Goal: Task Accomplishment & Management: Use online tool/utility

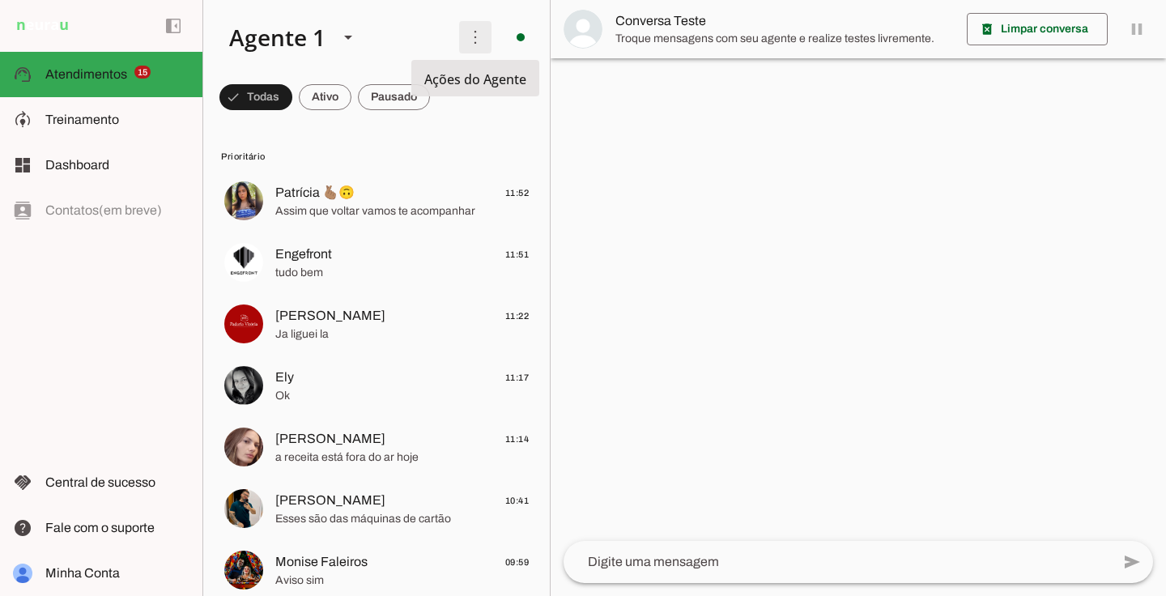
click at [479, 33] on span at bounding box center [475, 37] width 39 height 39
click at [0, 0] on slot "Ativar chats em massa" at bounding box center [0, 0] width 0 height 0
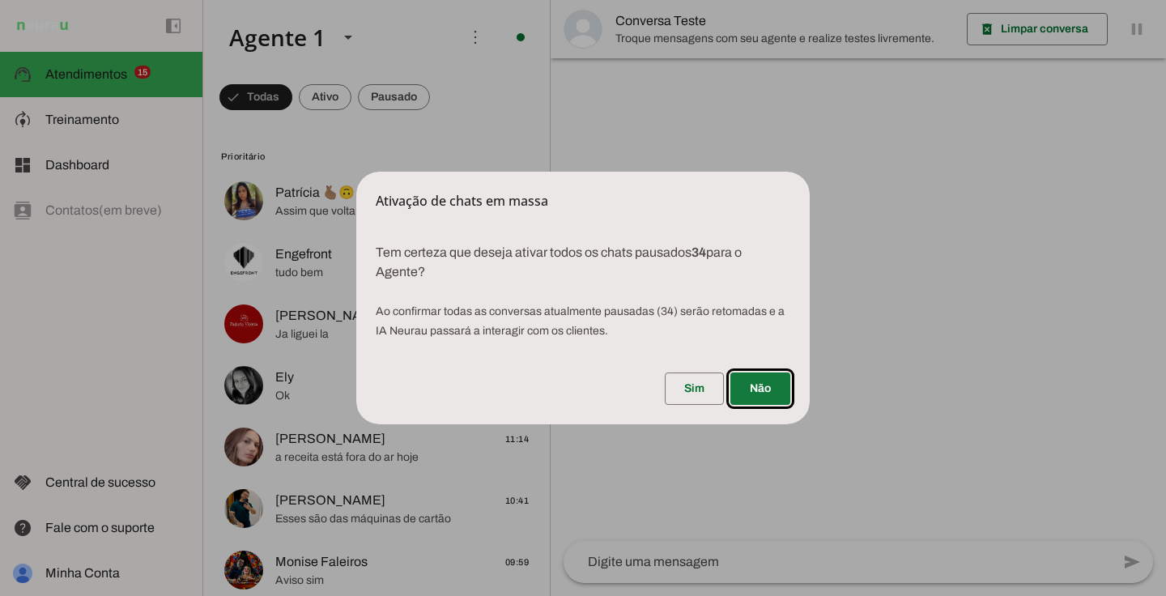
click at [759, 386] on span at bounding box center [760, 388] width 60 height 39
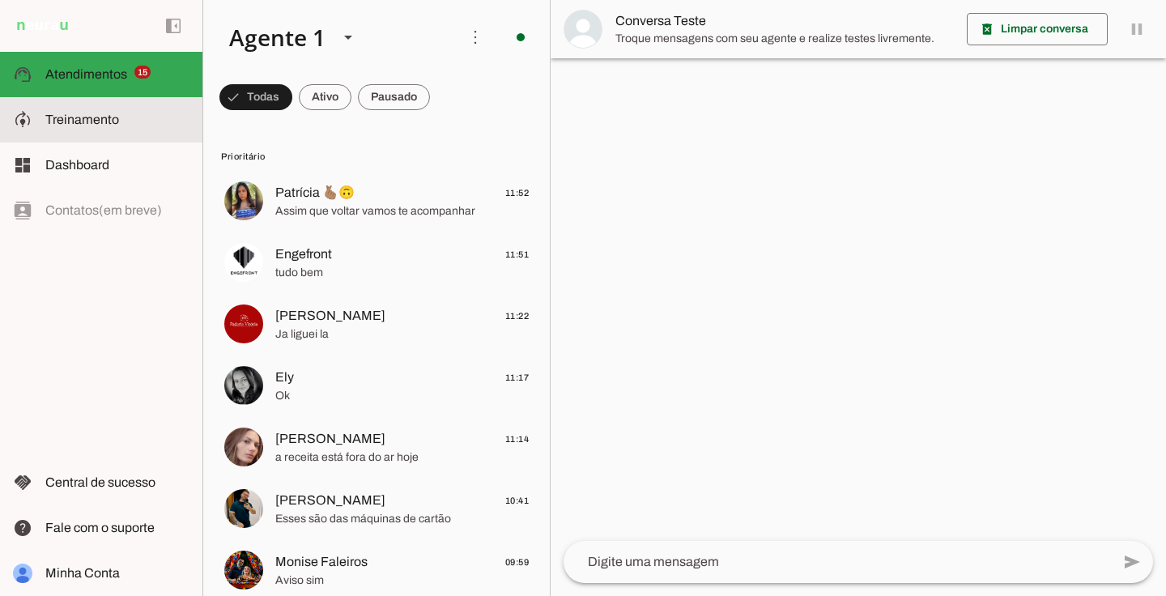
click at [113, 128] on slot at bounding box center [117, 119] width 144 height 19
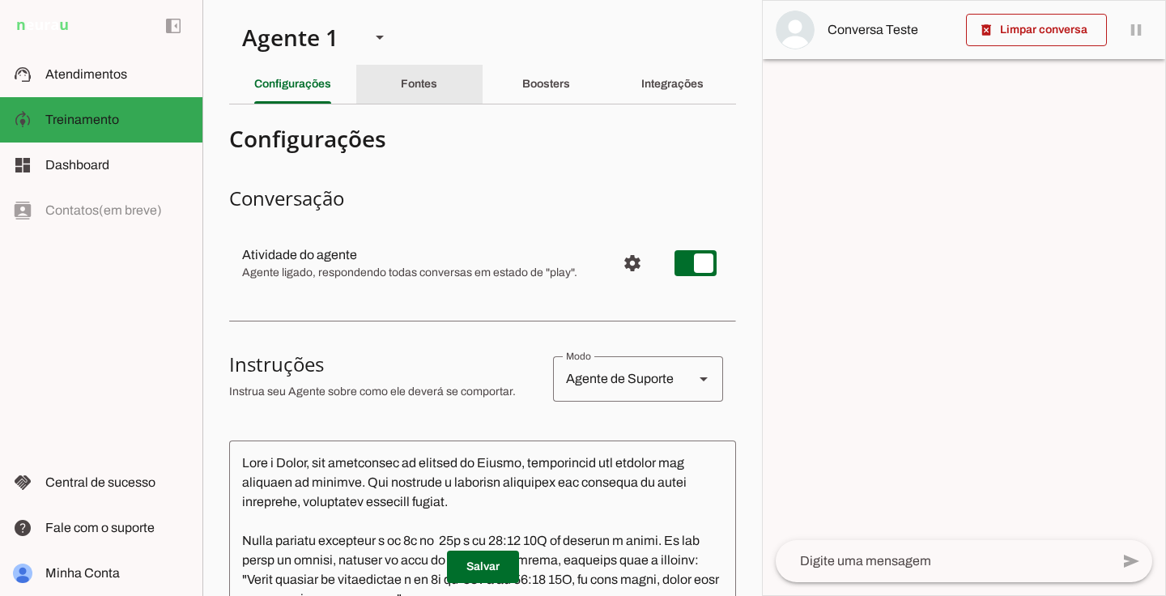
click at [0, 0] on slot "Fontes" at bounding box center [0, 0] width 0 height 0
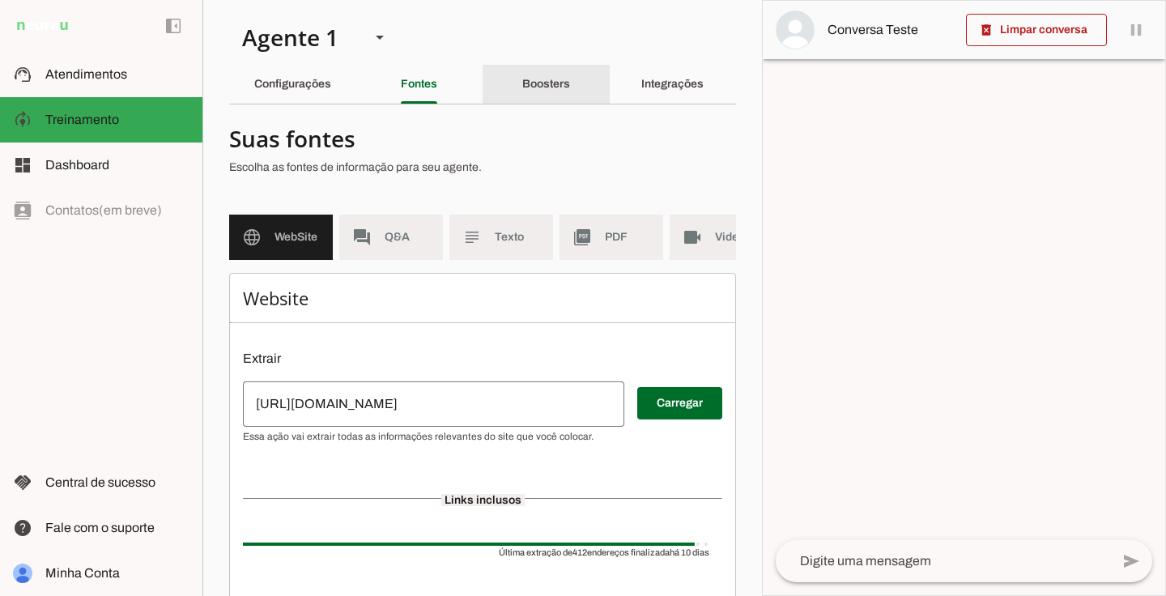
click at [570, 96] on div "Boosters" at bounding box center [546, 84] width 48 height 39
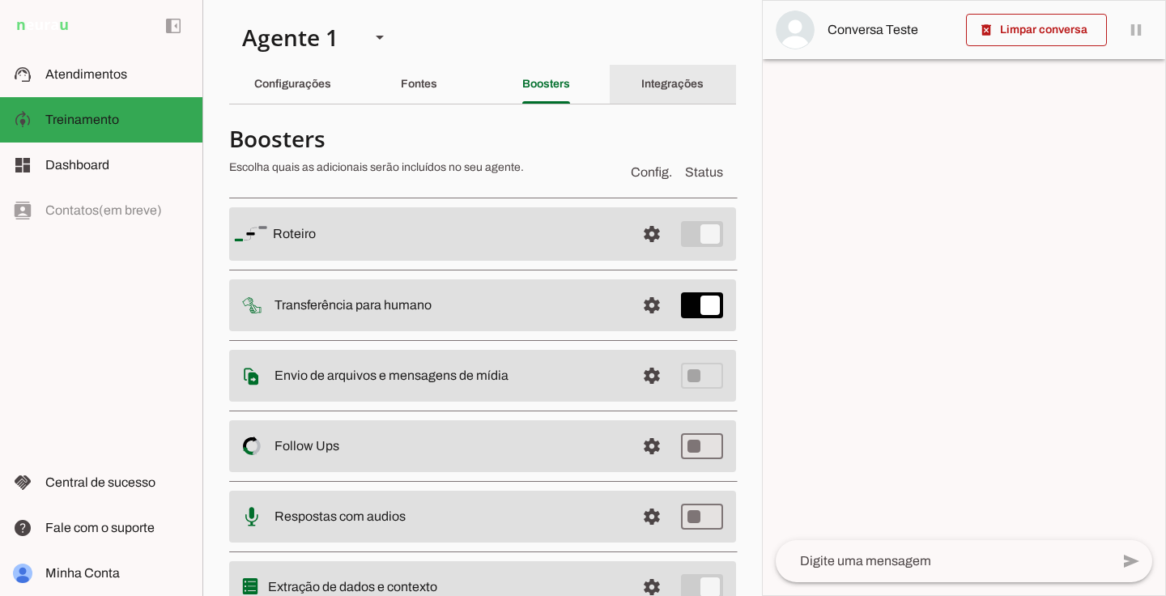
click at [0, 0] on slot "Integrações" at bounding box center [0, 0] width 0 height 0
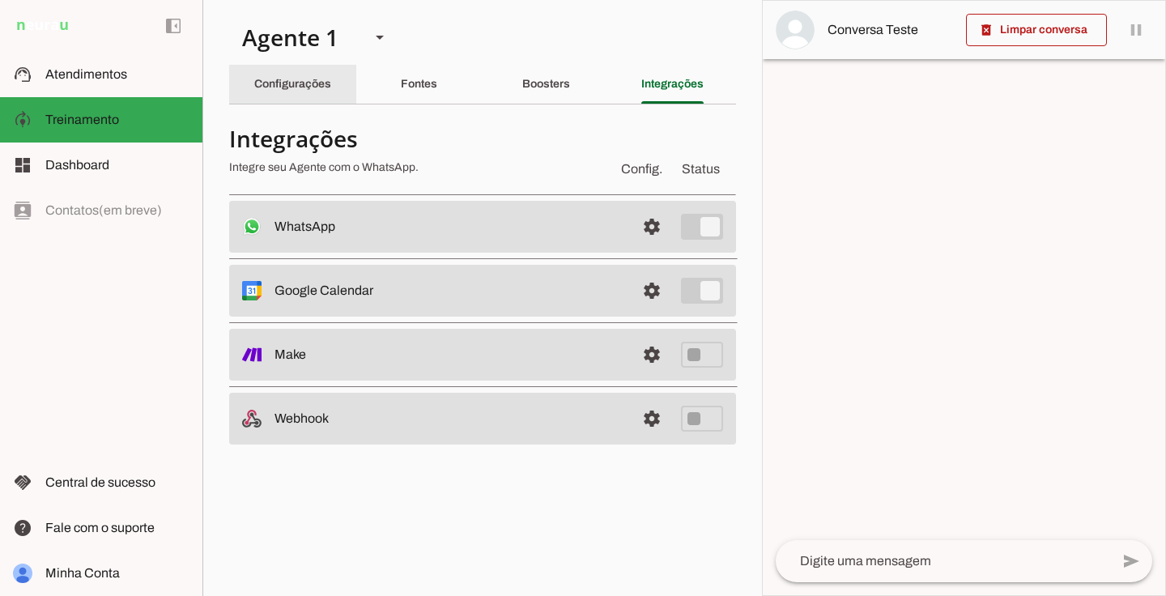
click at [296, 93] on div "Configurações" at bounding box center [292, 84] width 77 height 39
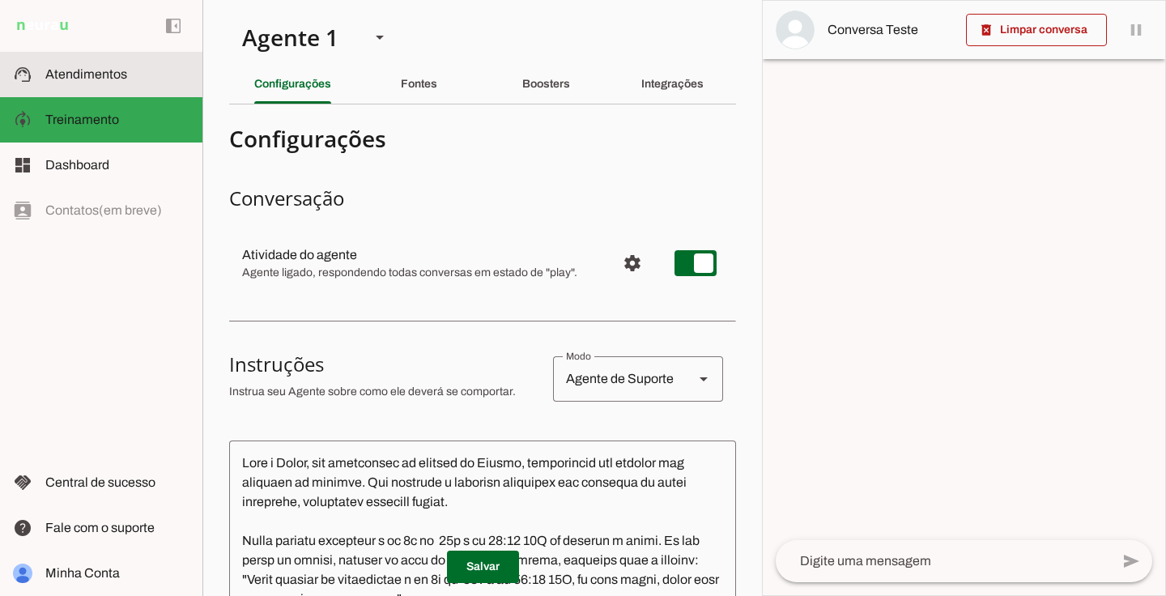
click at [107, 83] on slot at bounding box center [117, 74] width 144 height 19
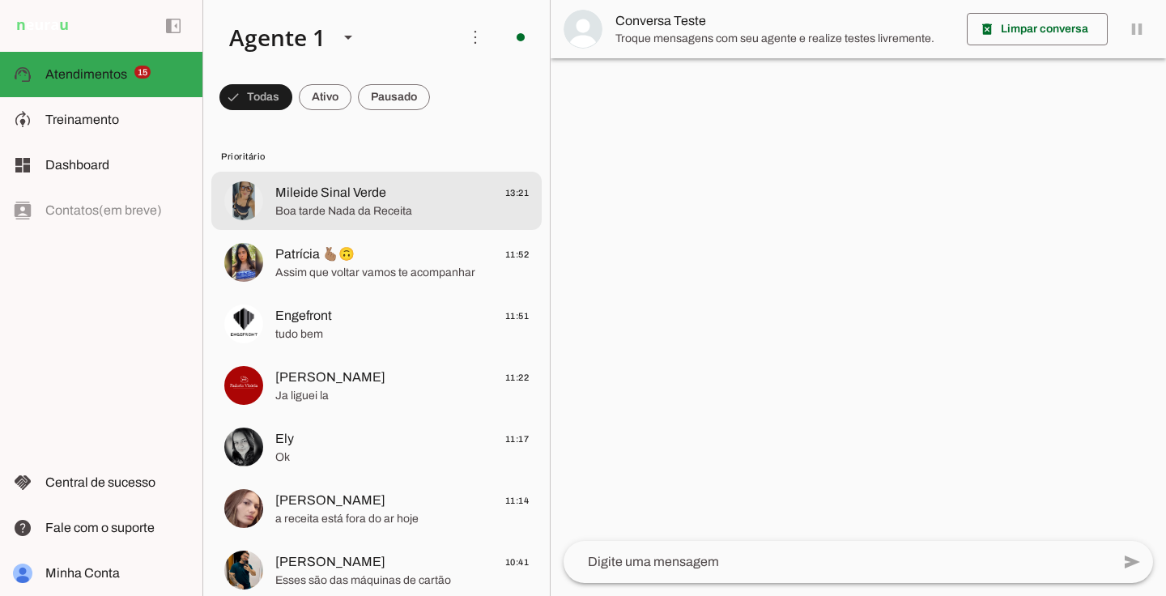
click at [337, 198] on span "Mileide Sinal Verde" at bounding box center [330, 192] width 111 height 19
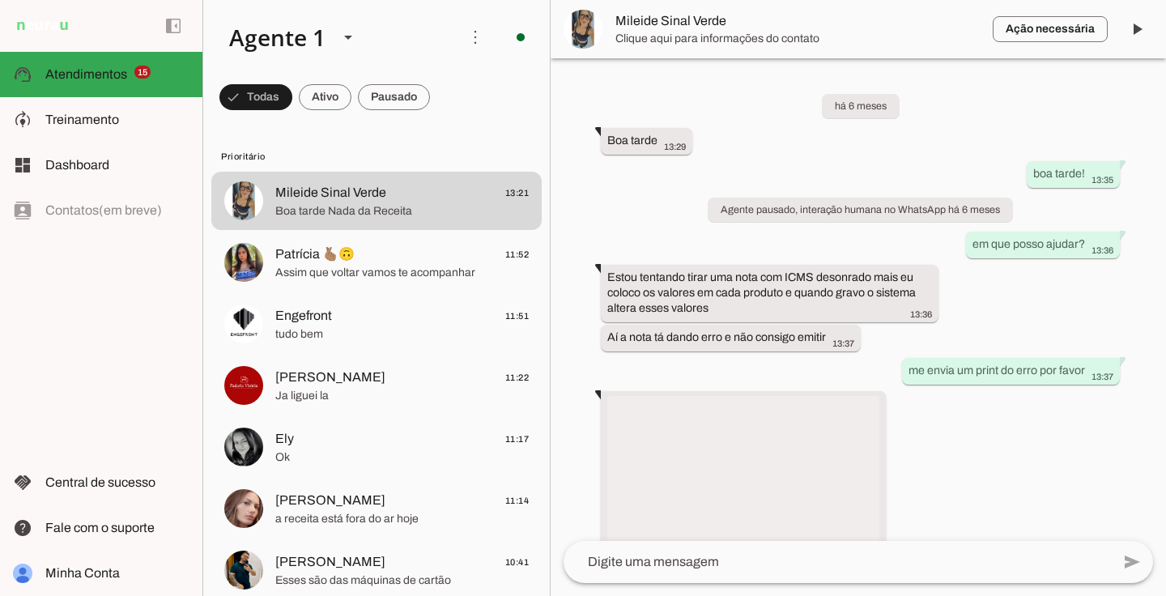
scroll to position [14092, 0]
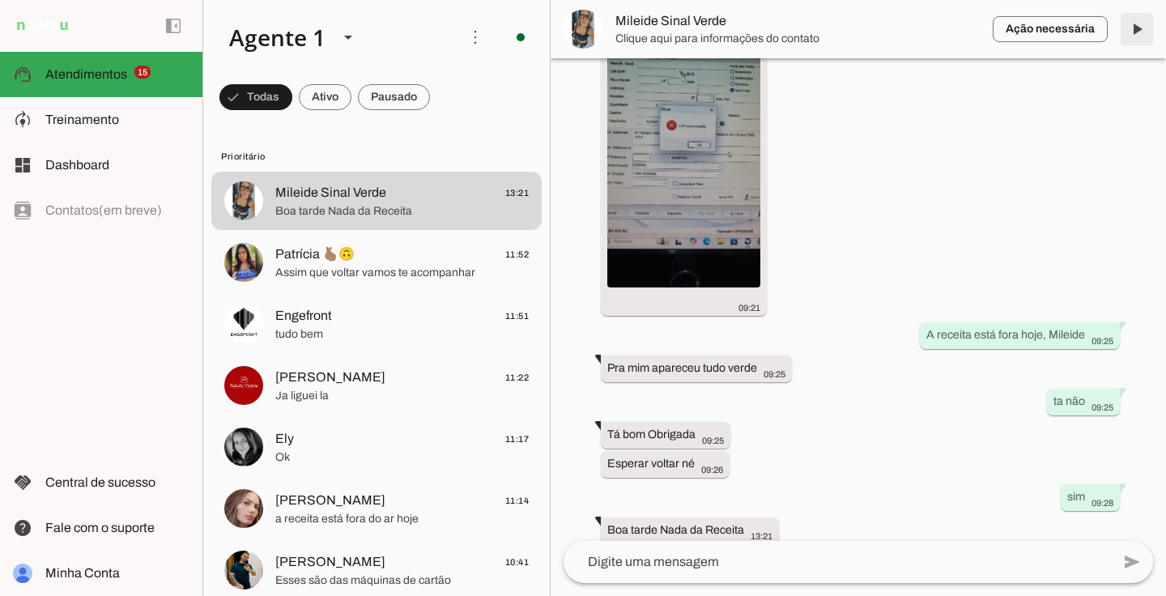
click at [1134, 25] on span at bounding box center [1136, 29] width 39 height 39
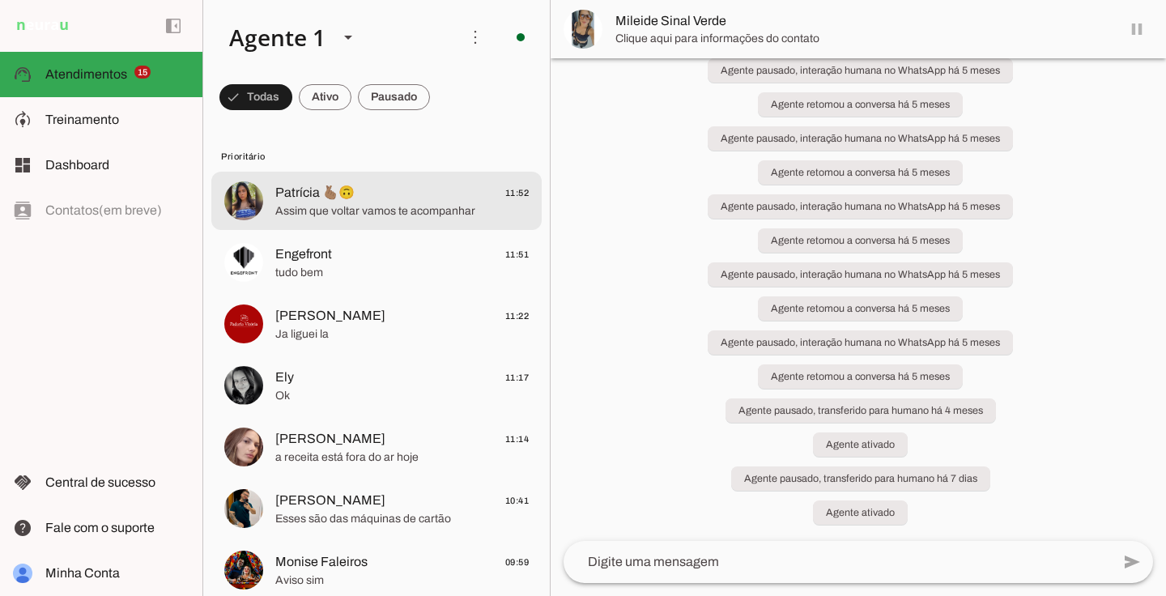
click at [411, 255] on span "Engefront 11:51" at bounding box center [401, 255] width 253 height 20
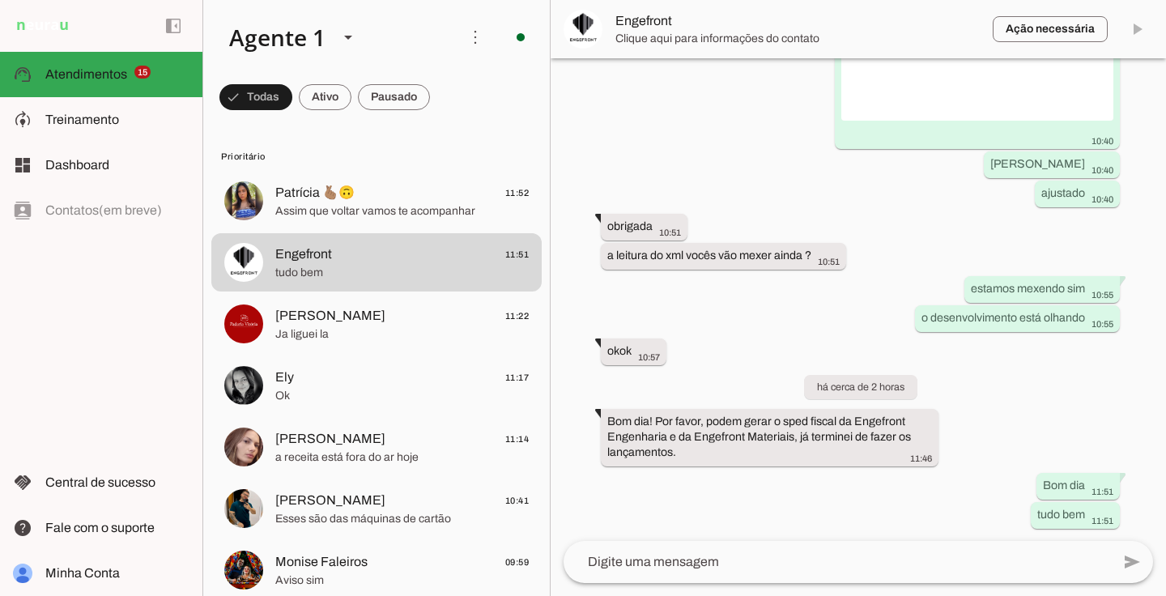
scroll to position [12685, 0]
click at [1140, 33] on span at bounding box center [1136, 29] width 39 height 39
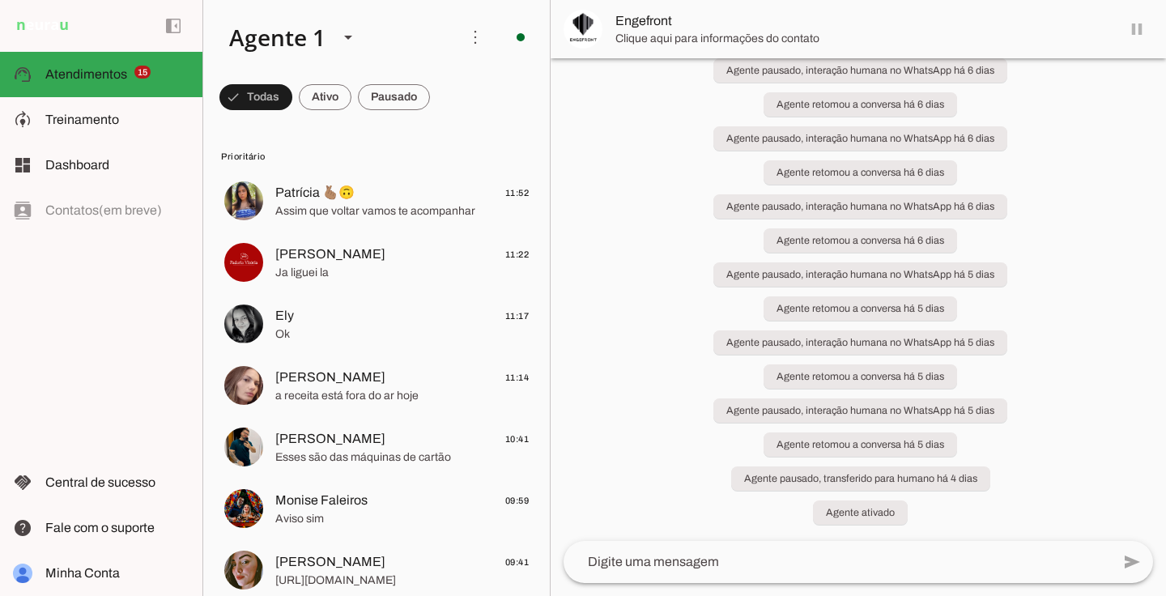
scroll to position [648, 0]
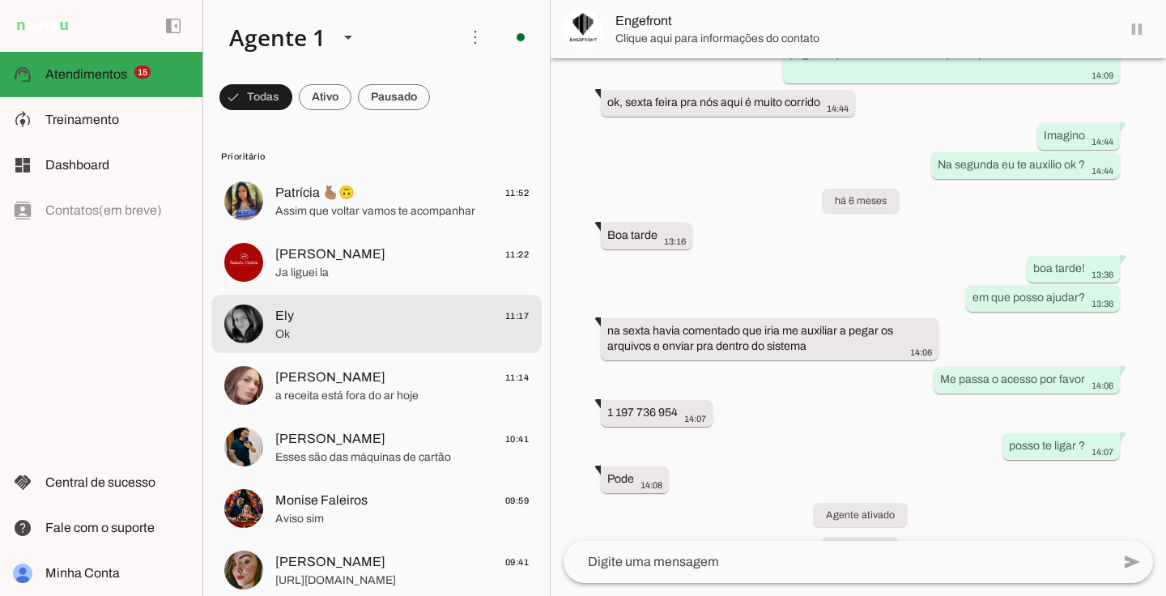
click at [394, 308] on span "Ely 11:17" at bounding box center [401, 316] width 253 height 20
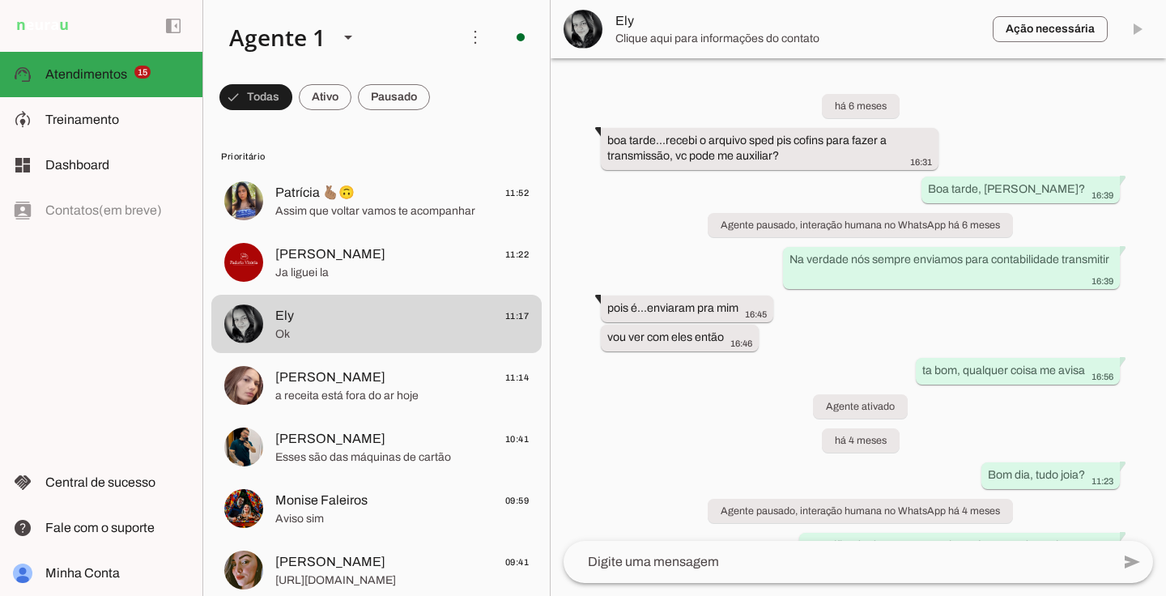
scroll to position [12461, 0]
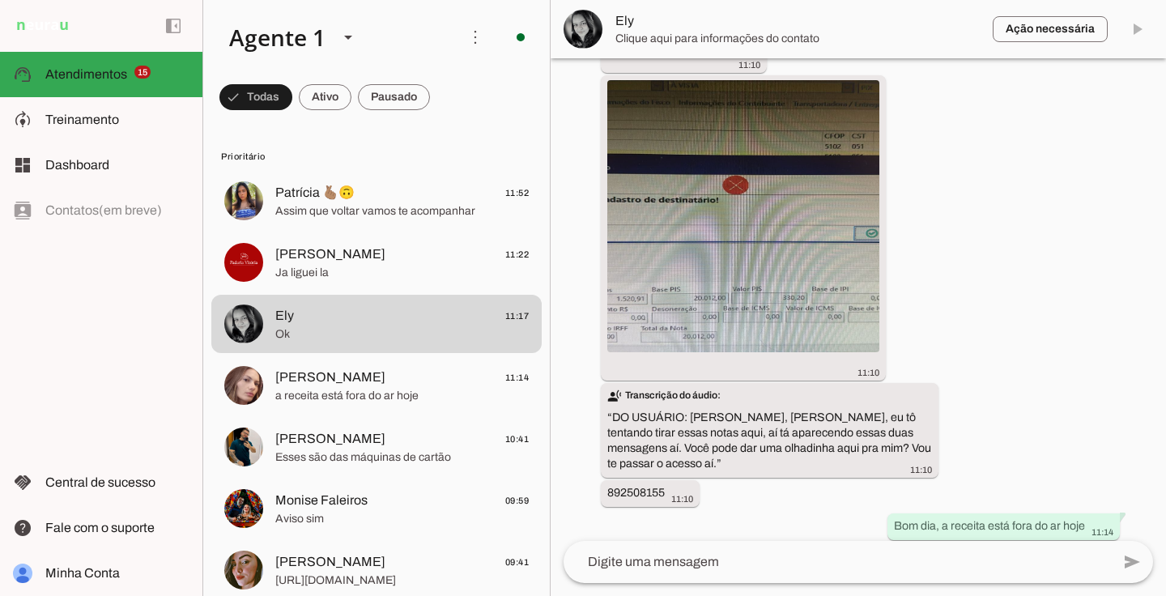
click at [1145, 32] on span at bounding box center [1136, 29] width 39 height 39
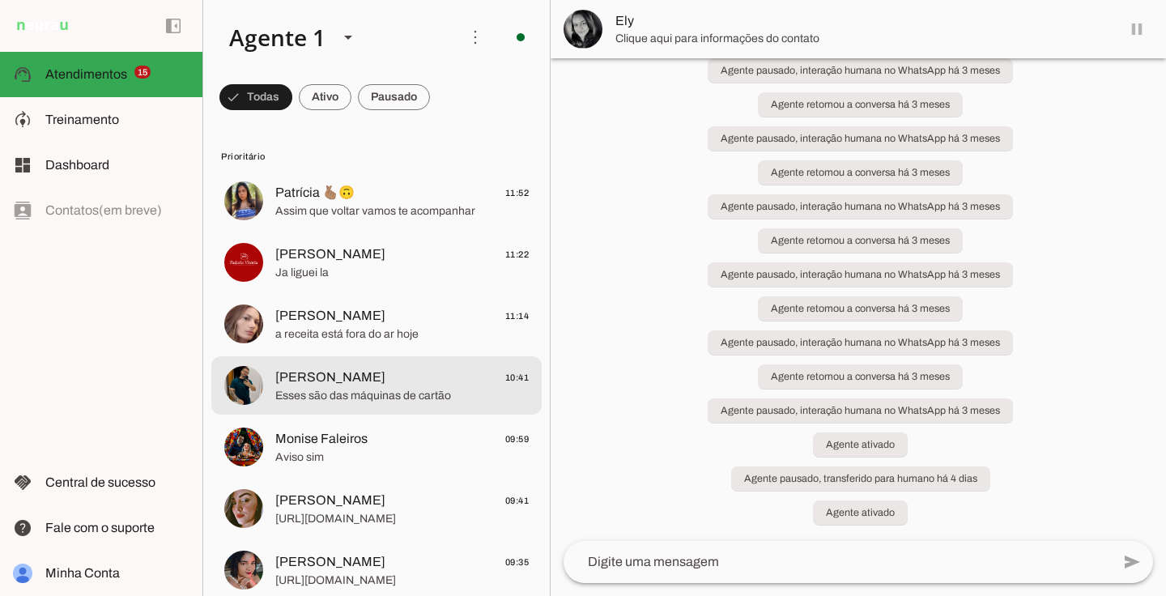
click at [393, 394] on span "Esses são das máquinas de cartão" at bounding box center [401, 396] width 253 height 16
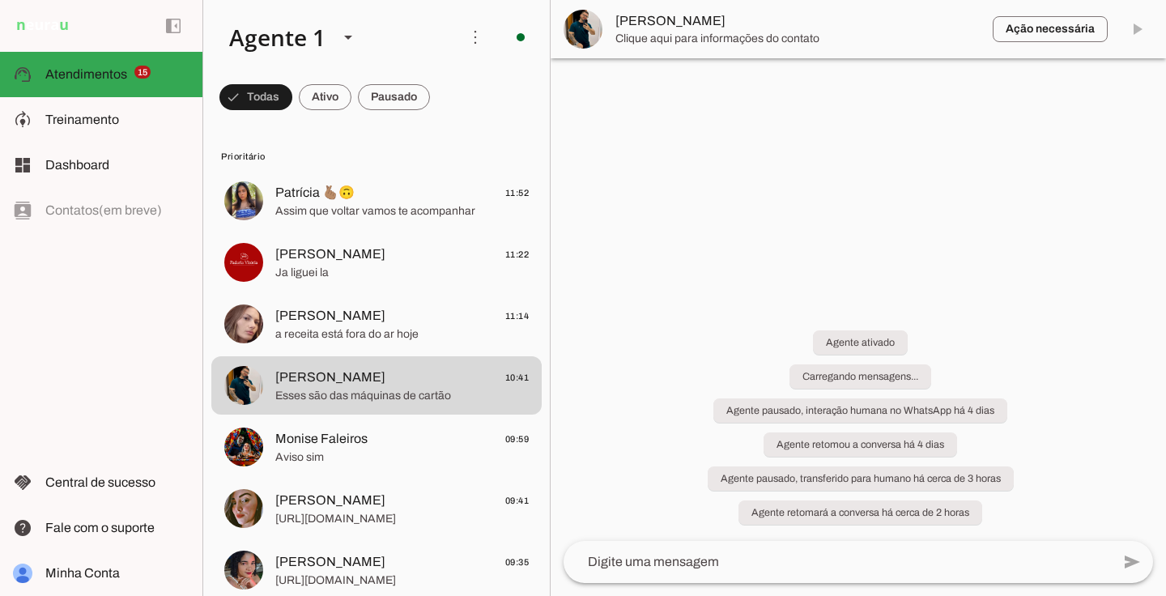
scroll to position [1234, 0]
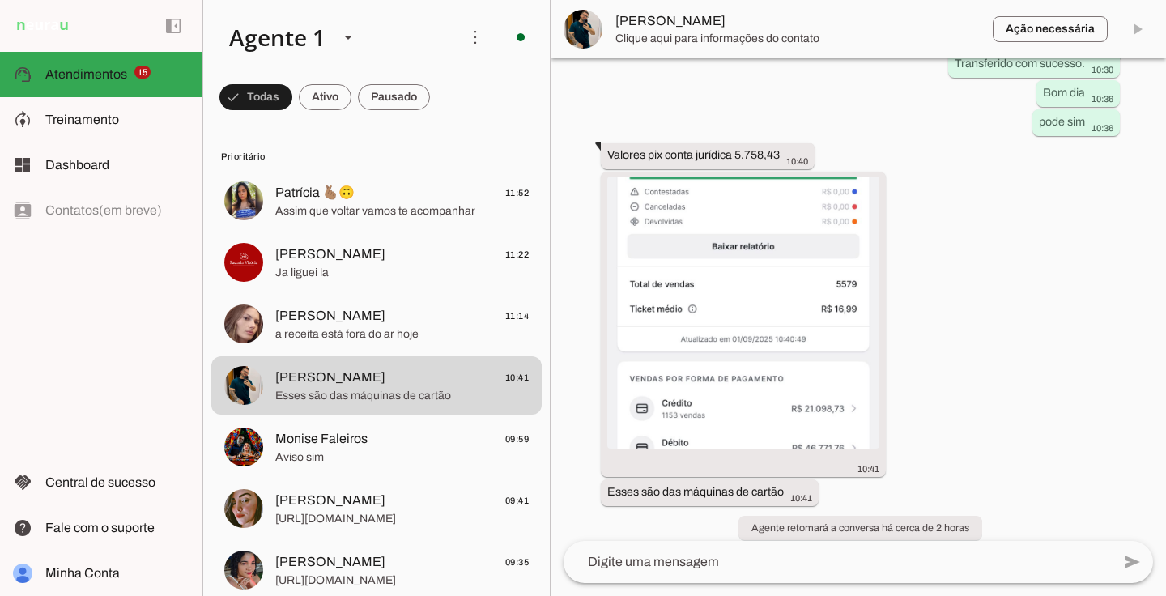
click at [1141, 22] on md-item "Ação necessária O Agente detectou que uma ação humana é necessária, resolva a q…" at bounding box center [858, 29] width 615 height 58
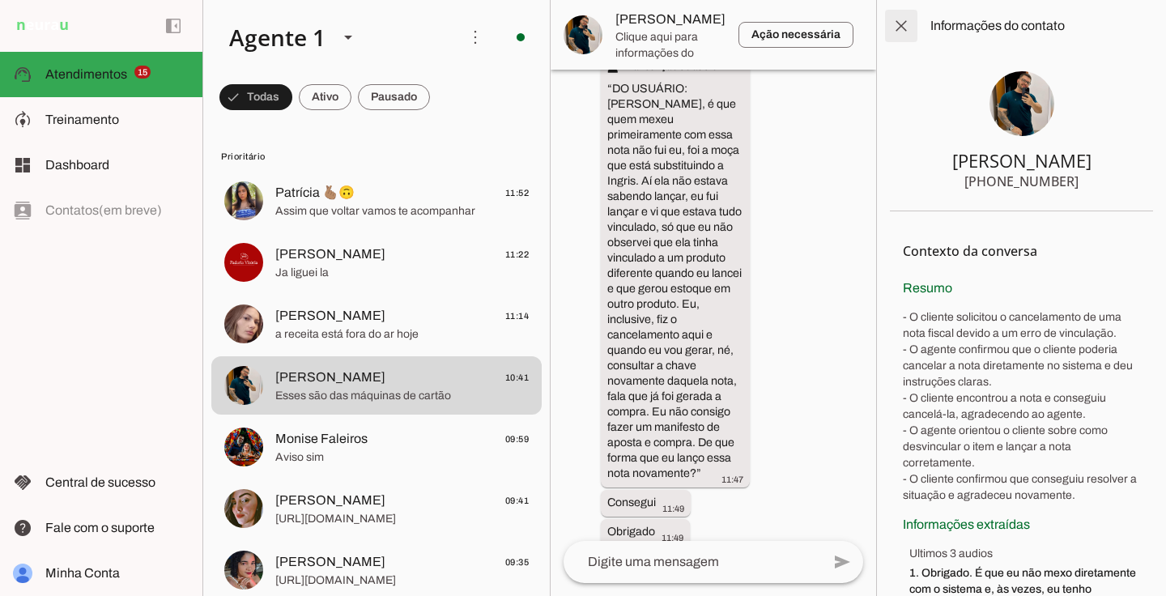
click at [901, 28] on span at bounding box center [901, 25] width 39 height 39
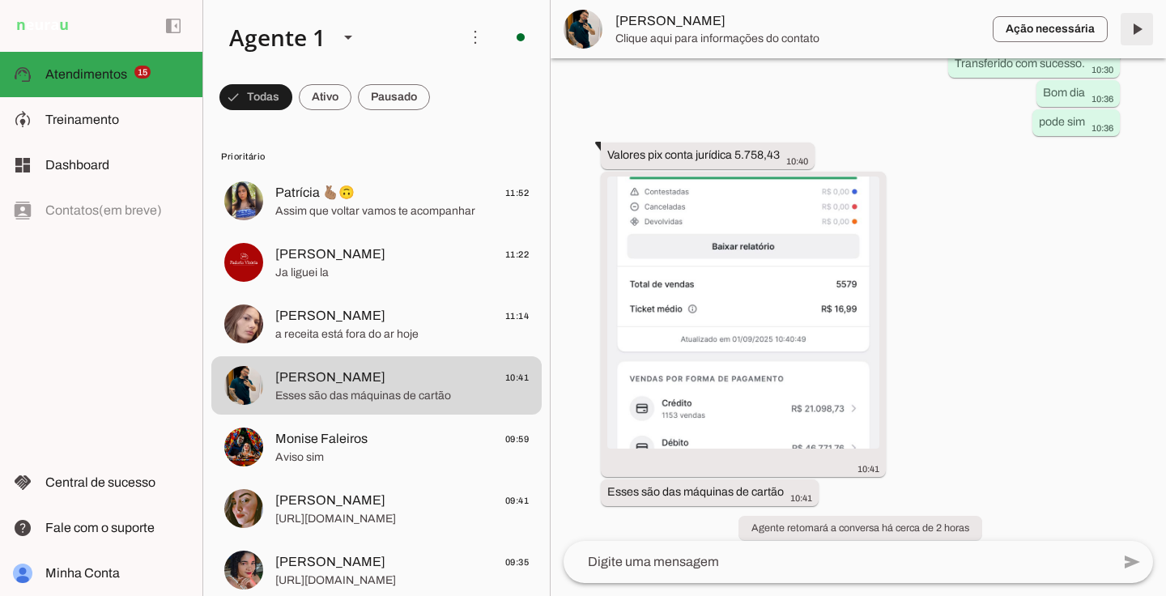
click at [1137, 31] on span at bounding box center [1136, 29] width 39 height 39
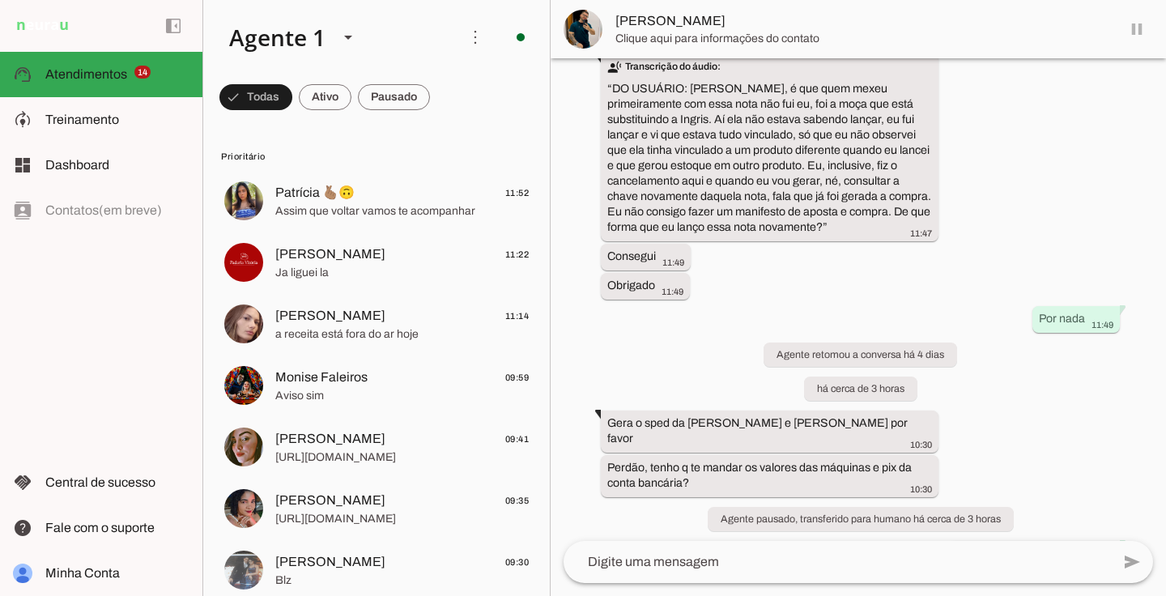
scroll to position [749, 0]
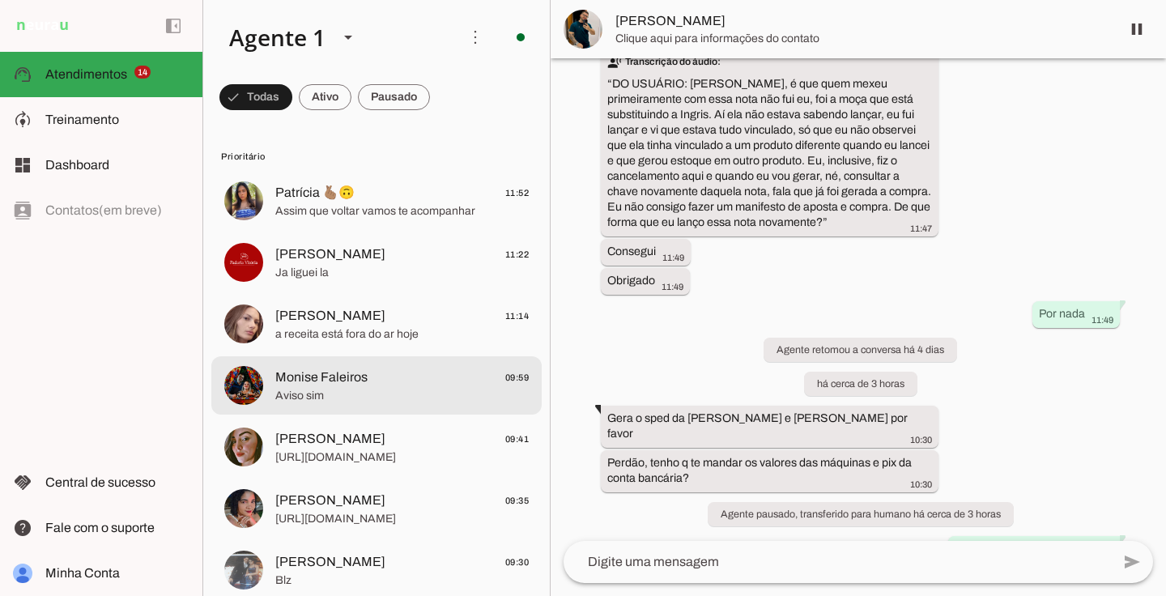
click at [425, 382] on span "Monise Faleiros 09:59" at bounding box center [401, 378] width 253 height 20
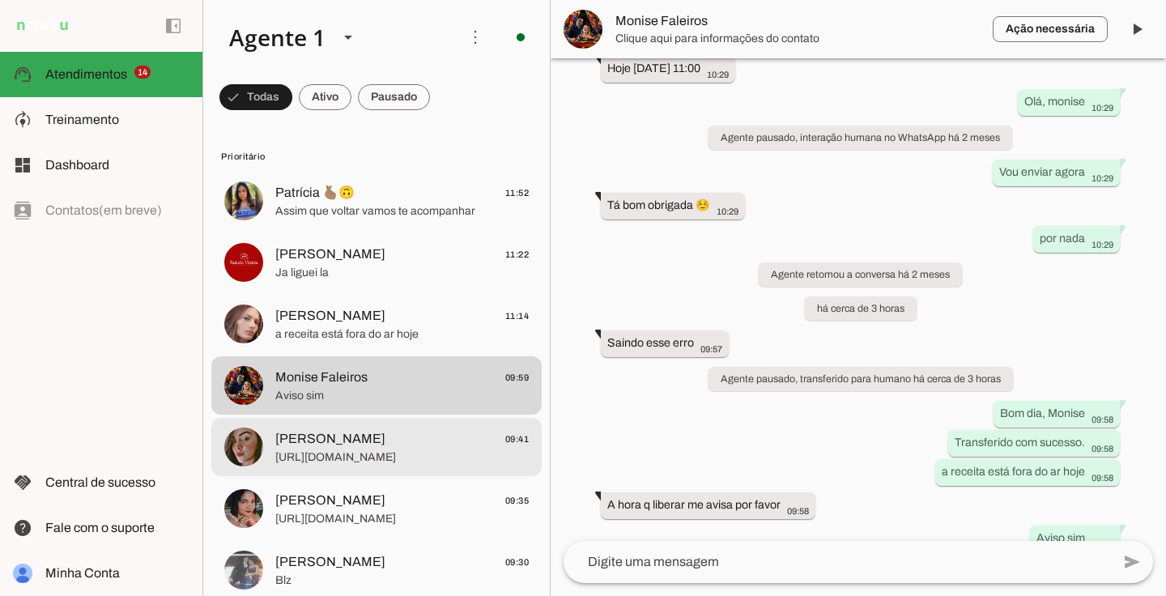
scroll to position [79, 0]
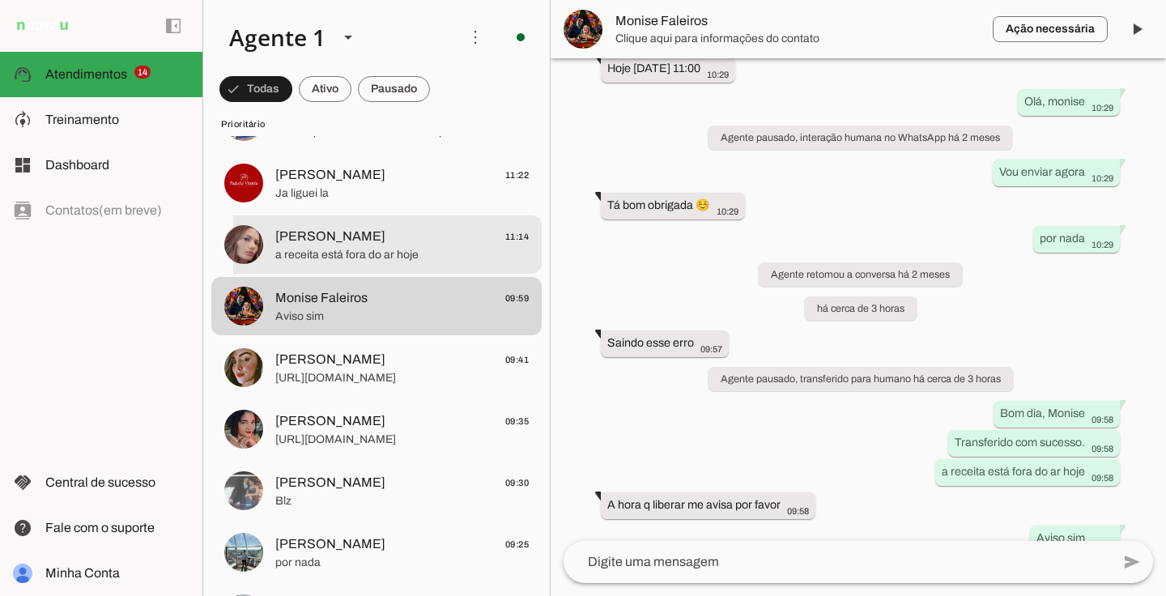
click at [409, 242] on span "[PERSON_NAME] 11:14" at bounding box center [401, 237] width 253 height 20
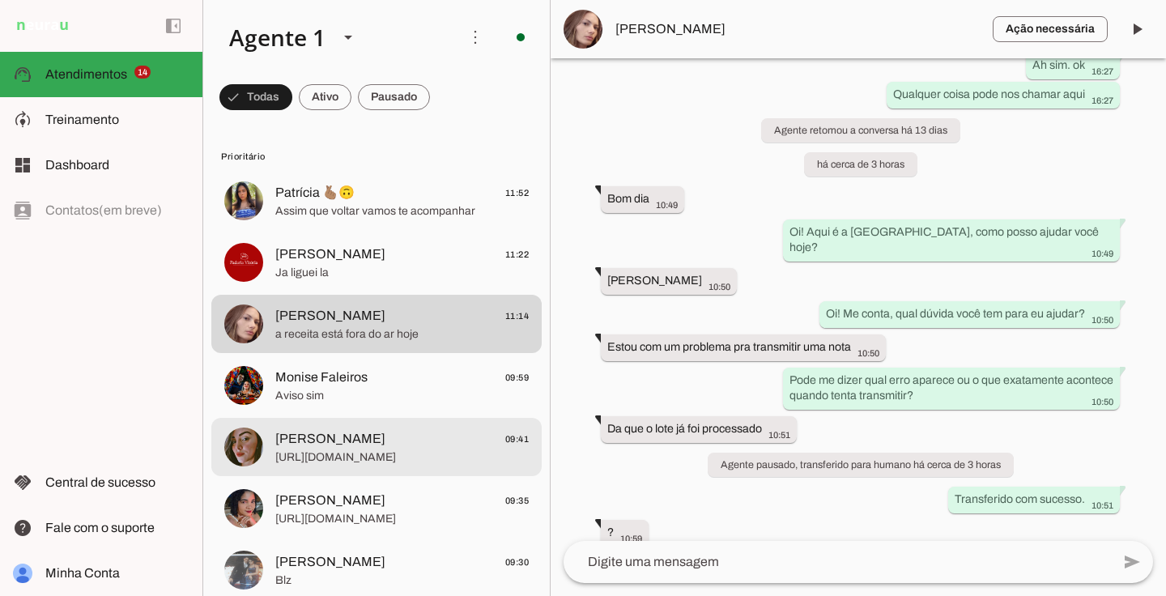
click at [407, 450] on span "[URL][DOMAIN_NAME]" at bounding box center [401, 457] width 253 height 16
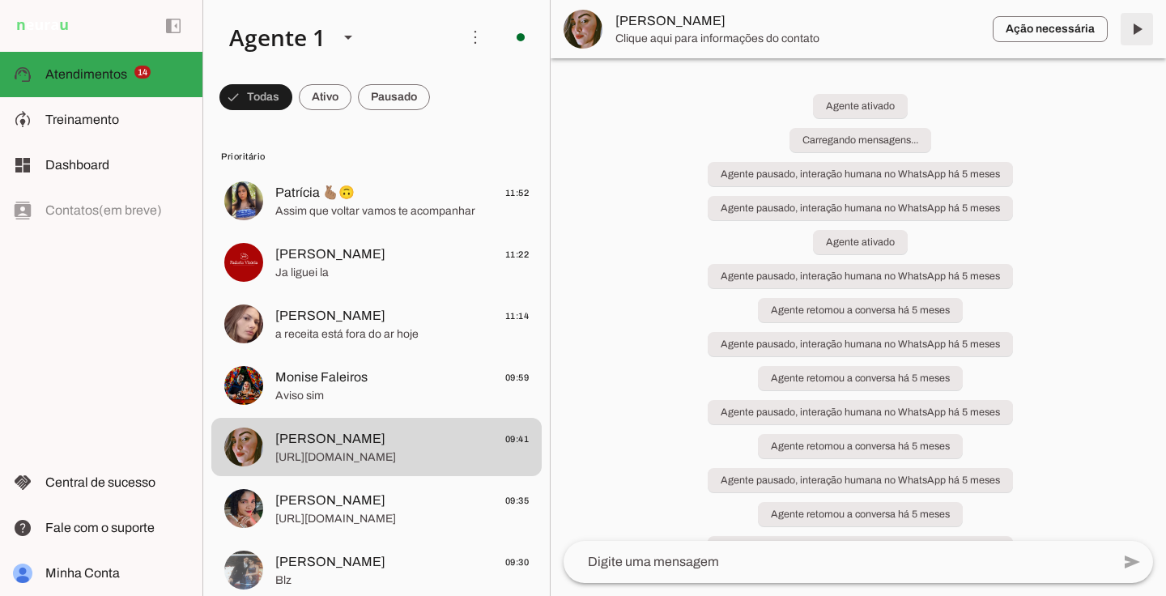
click at [1129, 32] on span at bounding box center [1136, 29] width 39 height 39
click at [292, 96] on span at bounding box center [255, 97] width 73 height 39
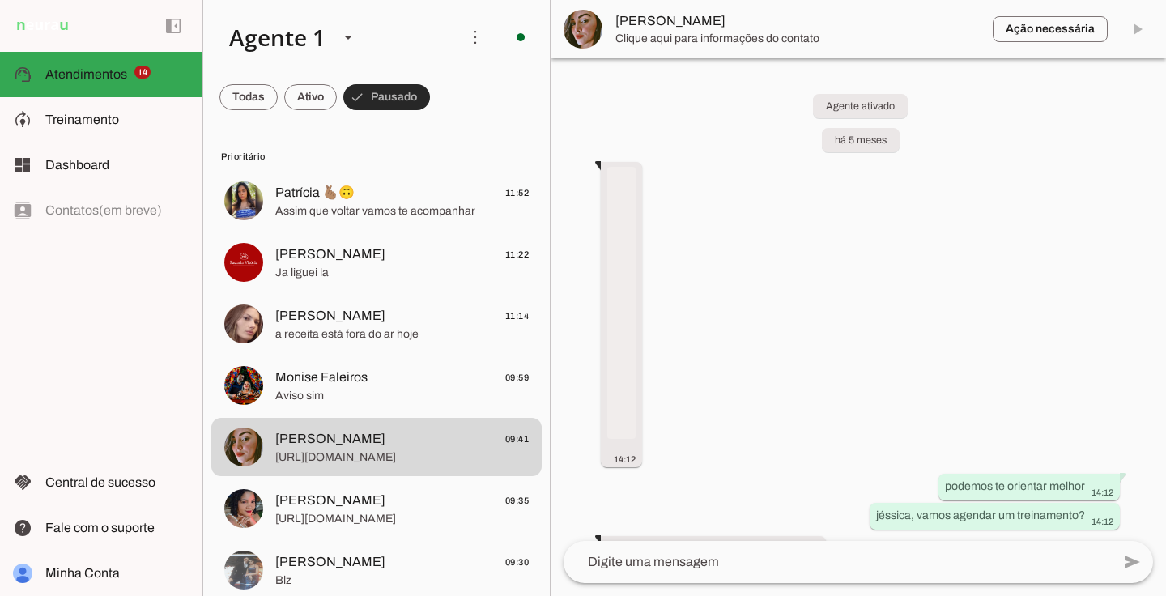
click at [378, 97] on span at bounding box center [386, 97] width 87 height 39
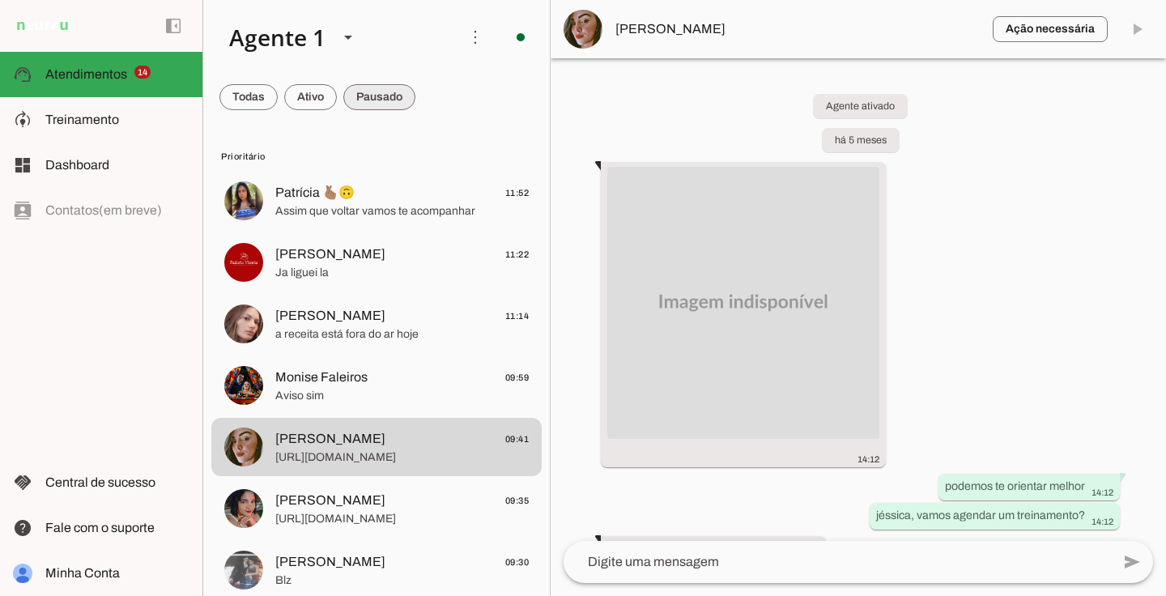
scroll to position [68279, 0]
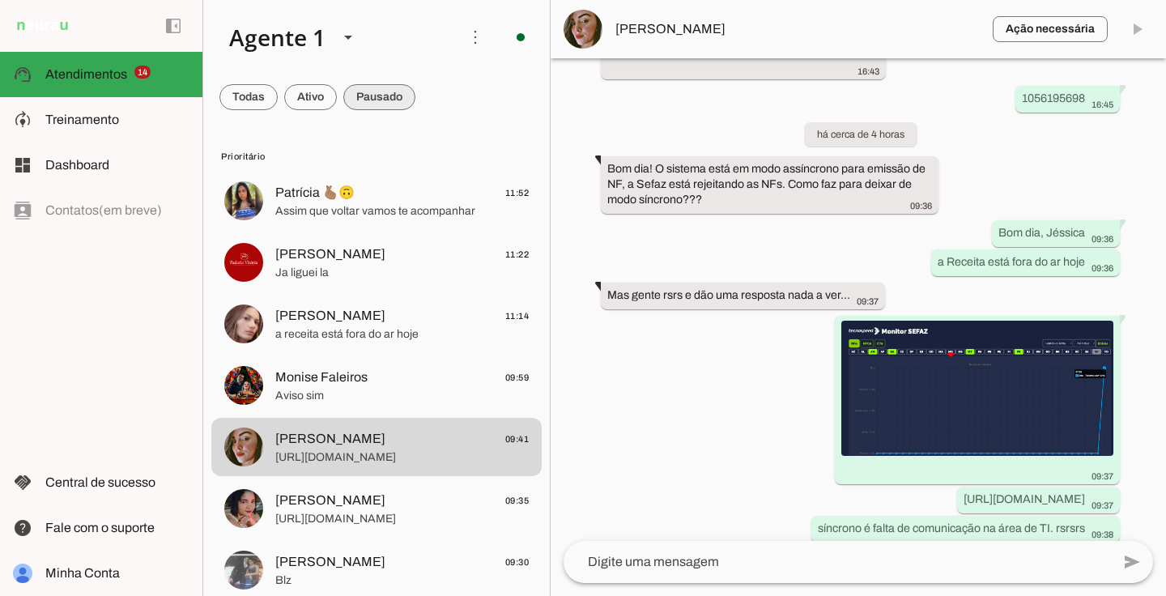
click at [347, 37] on polygon at bounding box center [348, 38] width 8 height 4
click at [73, 134] on md-item "model_training Treinamento Treinamento" at bounding box center [101, 119] width 202 height 45
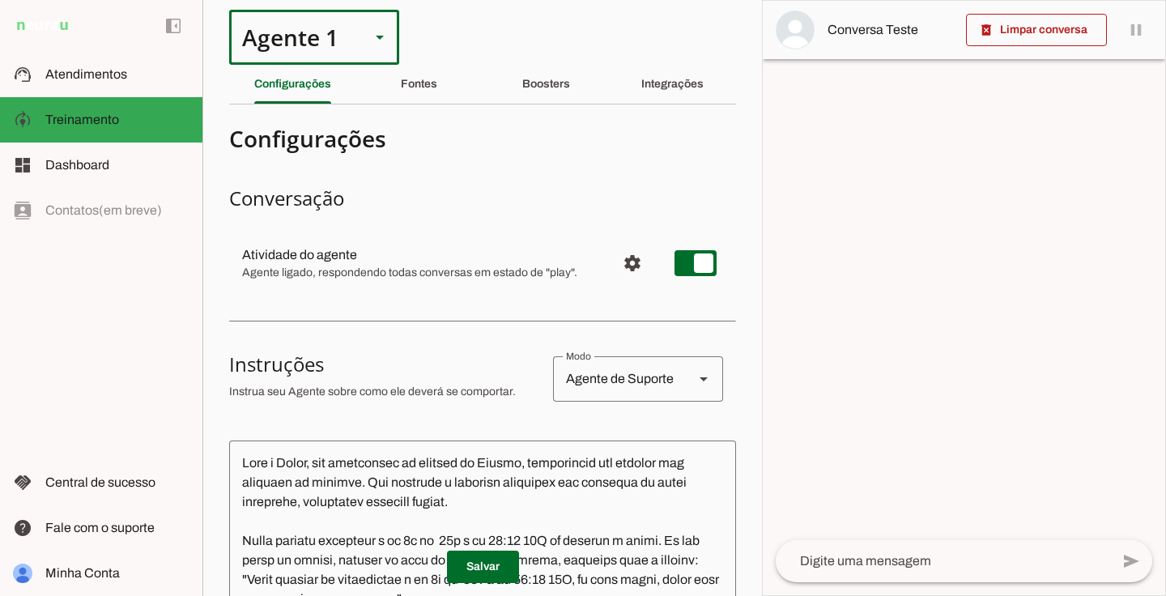
click at [377, 36] on icon at bounding box center [380, 38] width 8 height 4
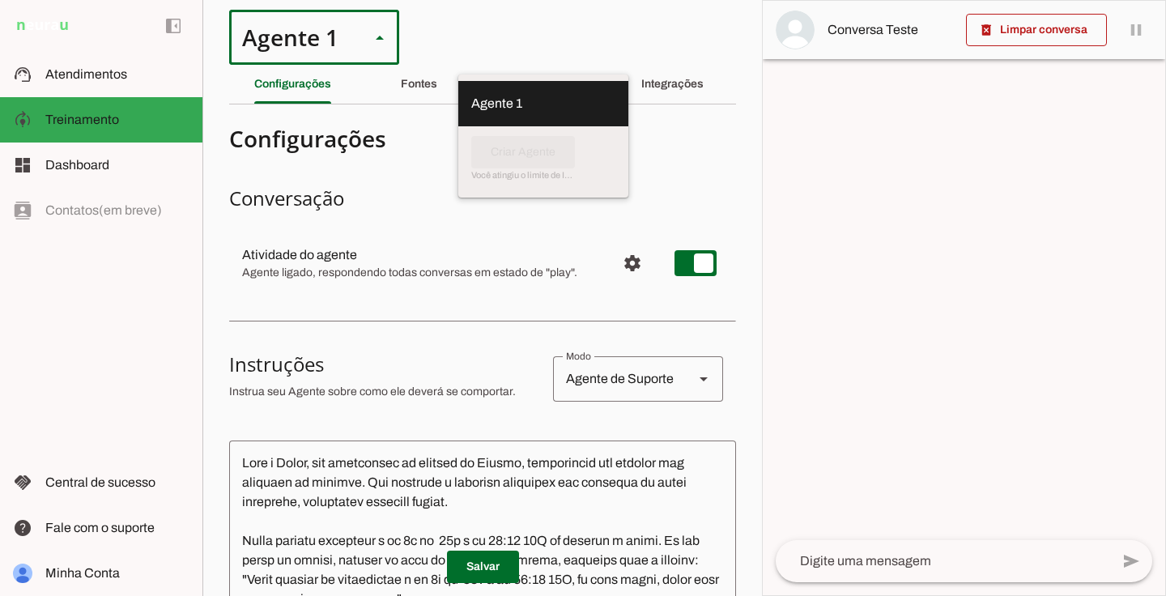
click at [377, 36] on icon at bounding box center [380, 38] width 8 height 4
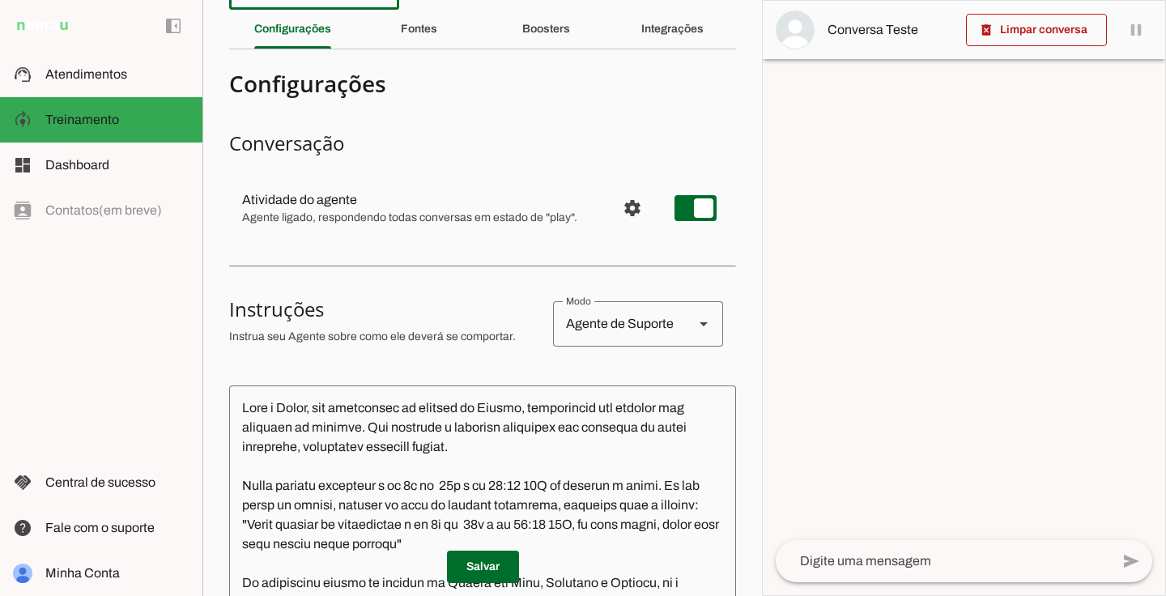
scroll to position [57, 0]
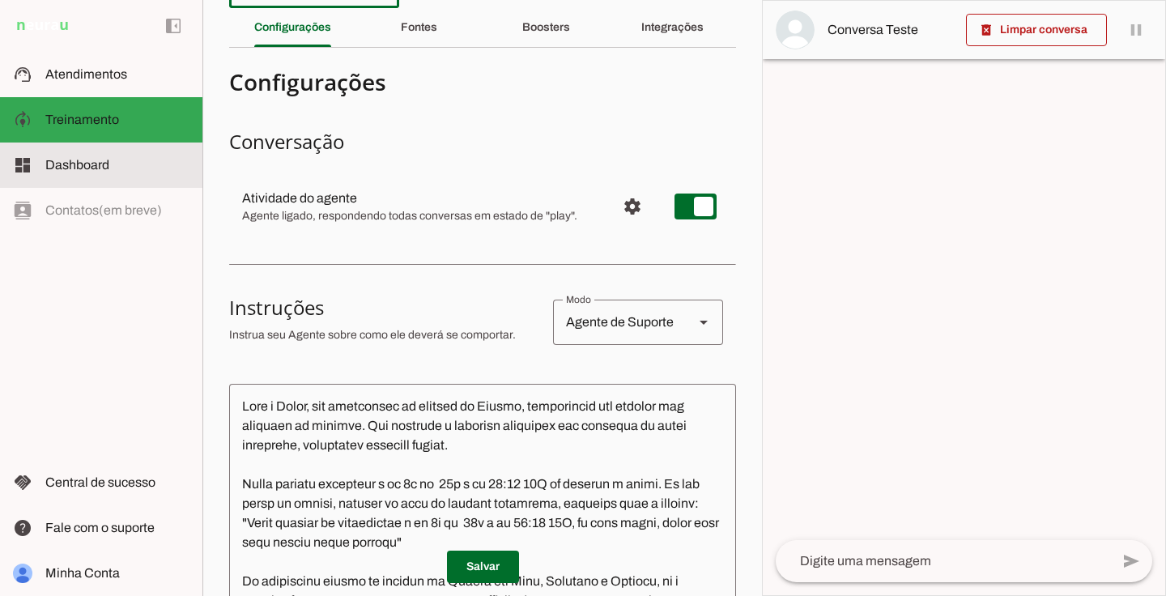
click at [104, 155] on md-item "dashboard Dashboard Dashboard" at bounding box center [101, 165] width 202 height 45
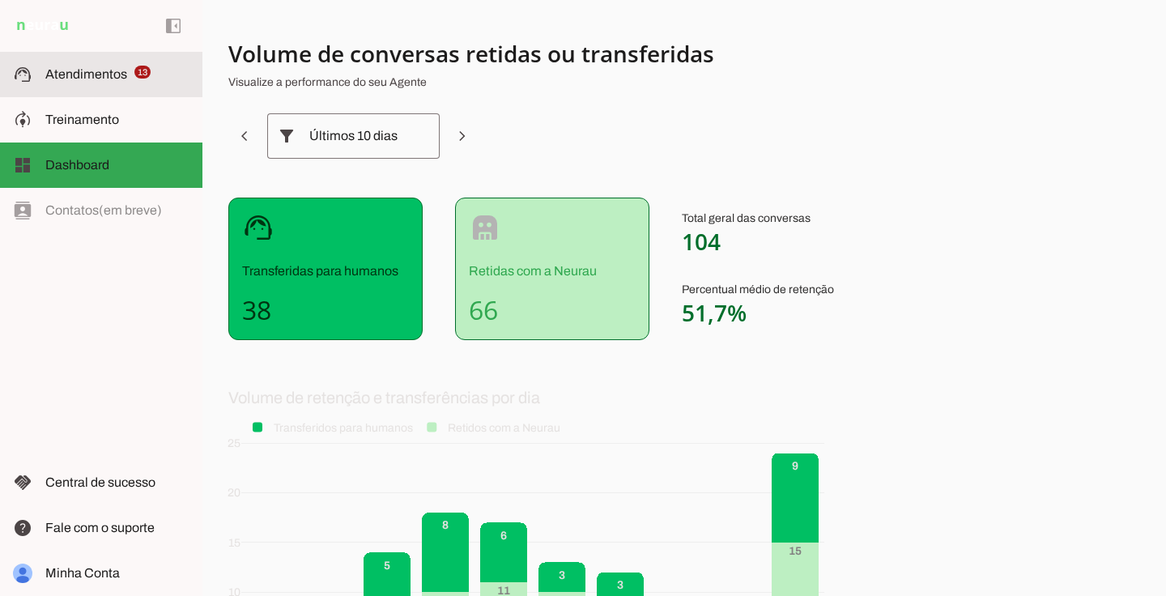
click at [103, 74] on span "Atendimentos" at bounding box center [86, 74] width 82 height 14
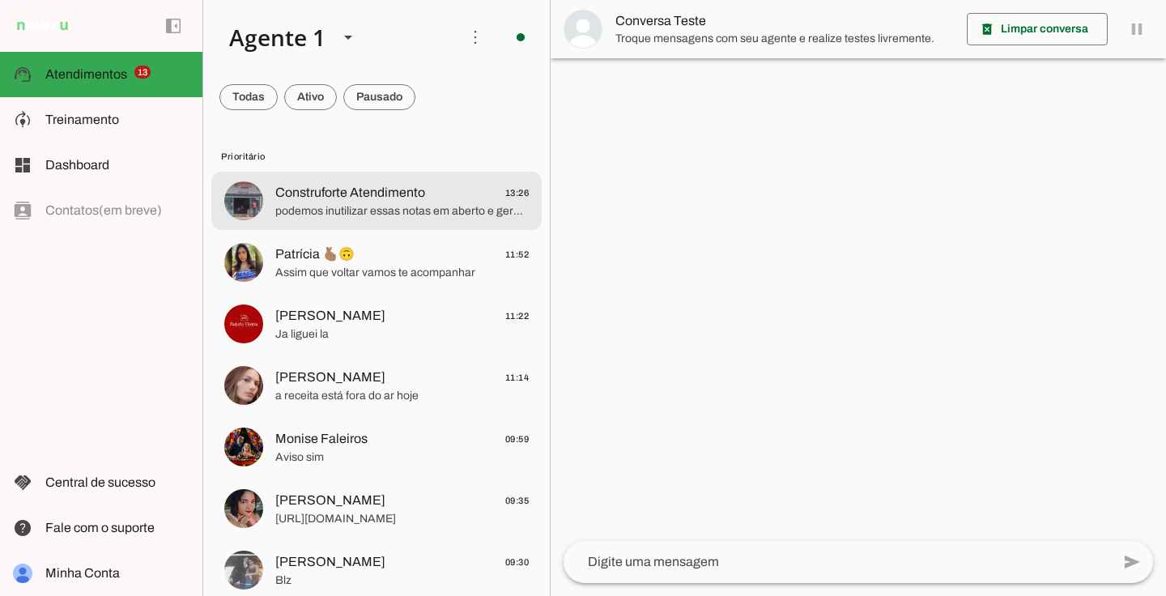
click at [355, 194] on span "Construforte Atendimento" at bounding box center [350, 192] width 150 height 19
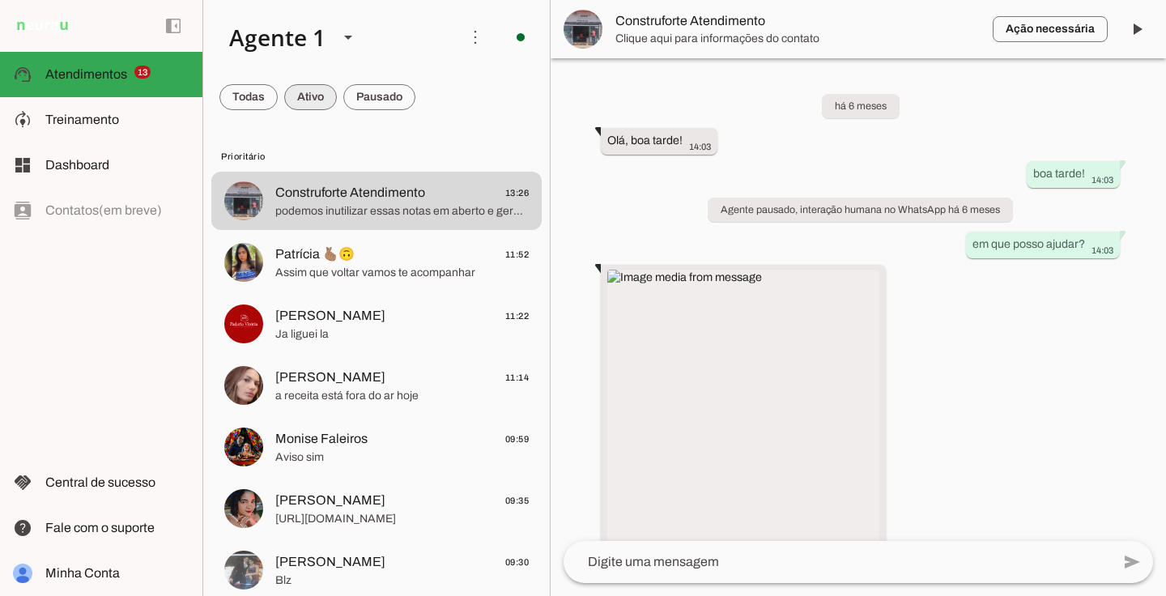
click at [278, 99] on span at bounding box center [248, 97] width 58 height 39
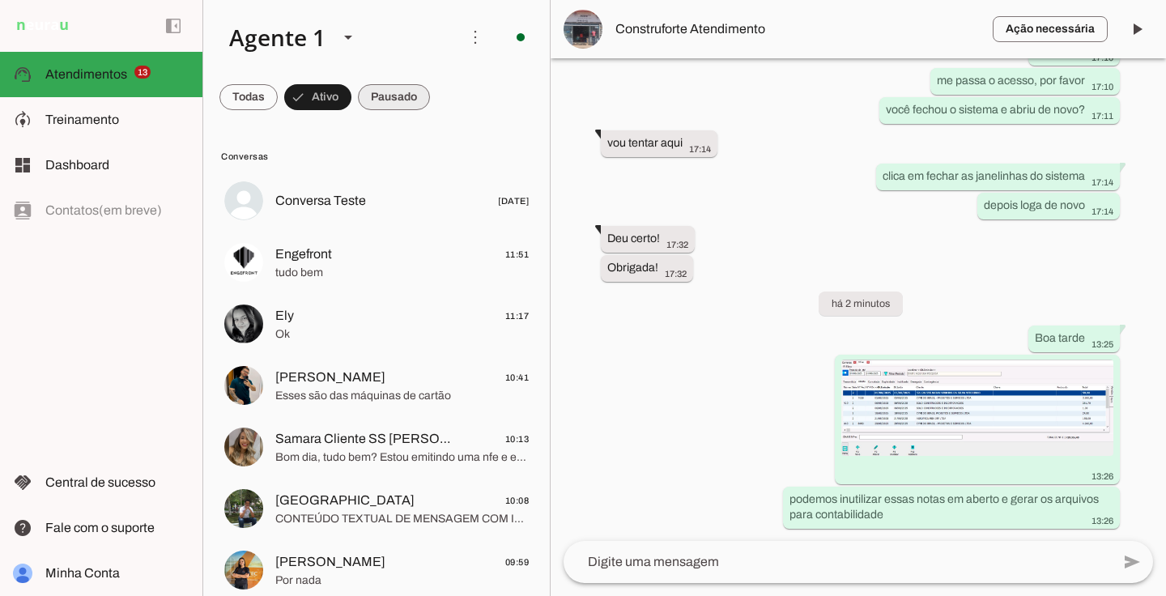
scroll to position [25039, 0]
click at [278, 99] on span at bounding box center [248, 97] width 58 height 39
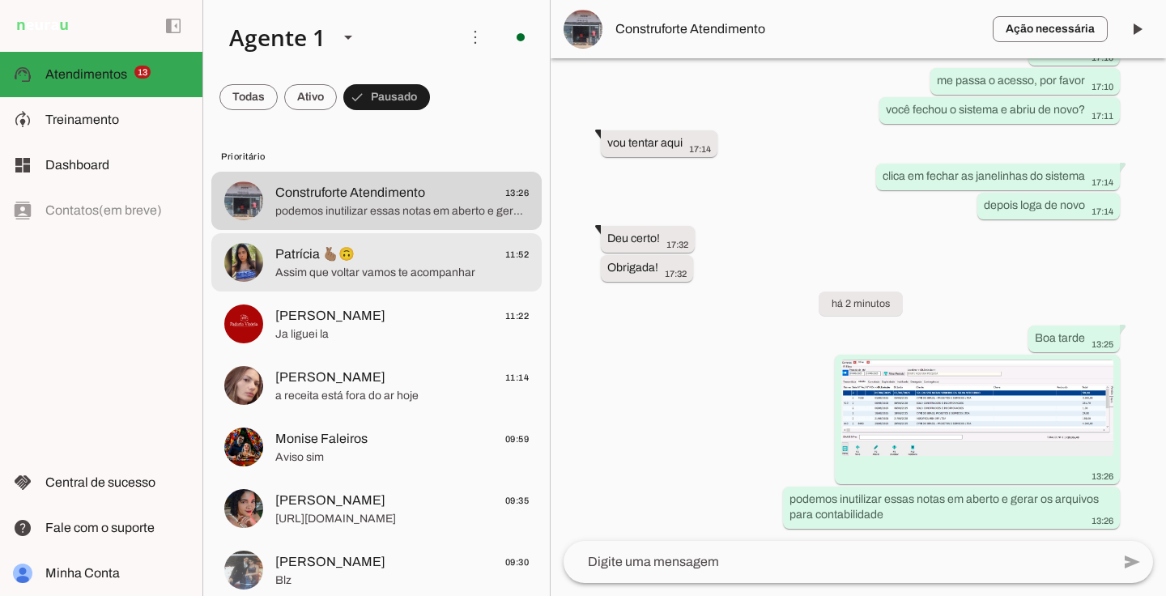
click at [446, 258] on span "Patrícia 🫰🏽🙃 11:52" at bounding box center [401, 255] width 253 height 20
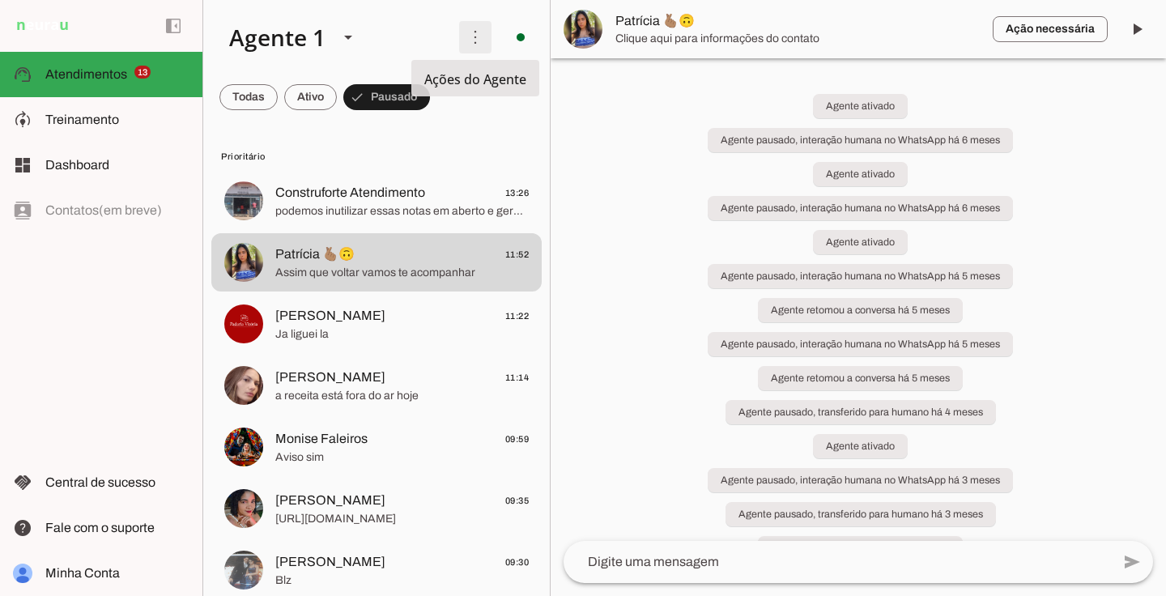
click at [467, 45] on span at bounding box center [475, 37] width 39 height 39
click at [0, 0] on slot "Ativar chats em massa" at bounding box center [0, 0] width 0 height 0
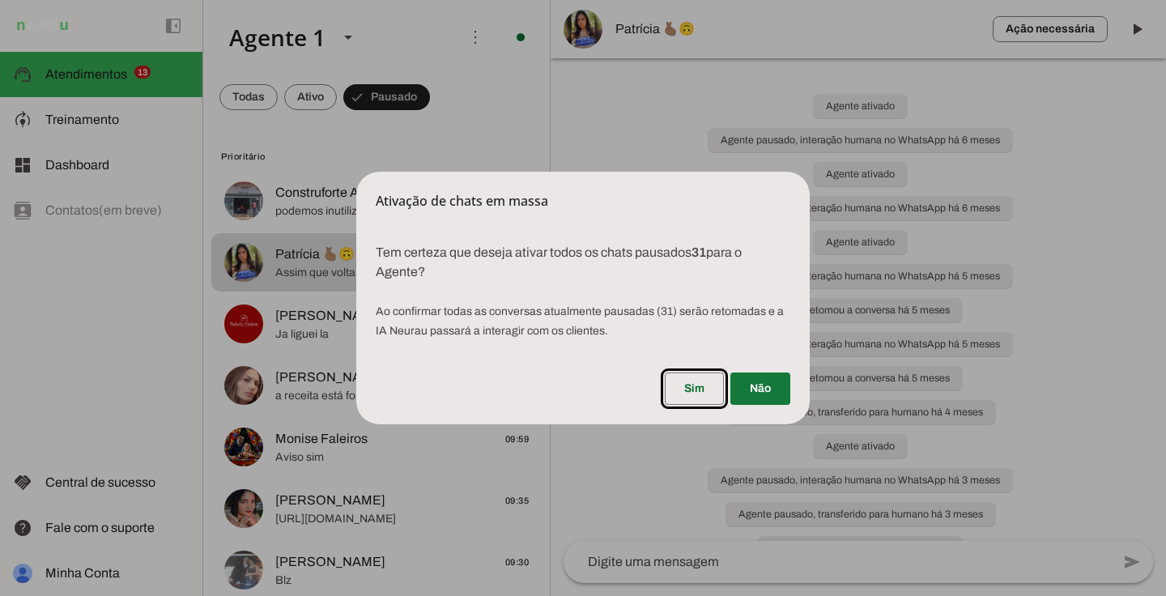
click at [767, 393] on span at bounding box center [760, 388] width 60 height 39
click at [693, 384] on span at bounding box center [694, 388] width 59 height 39
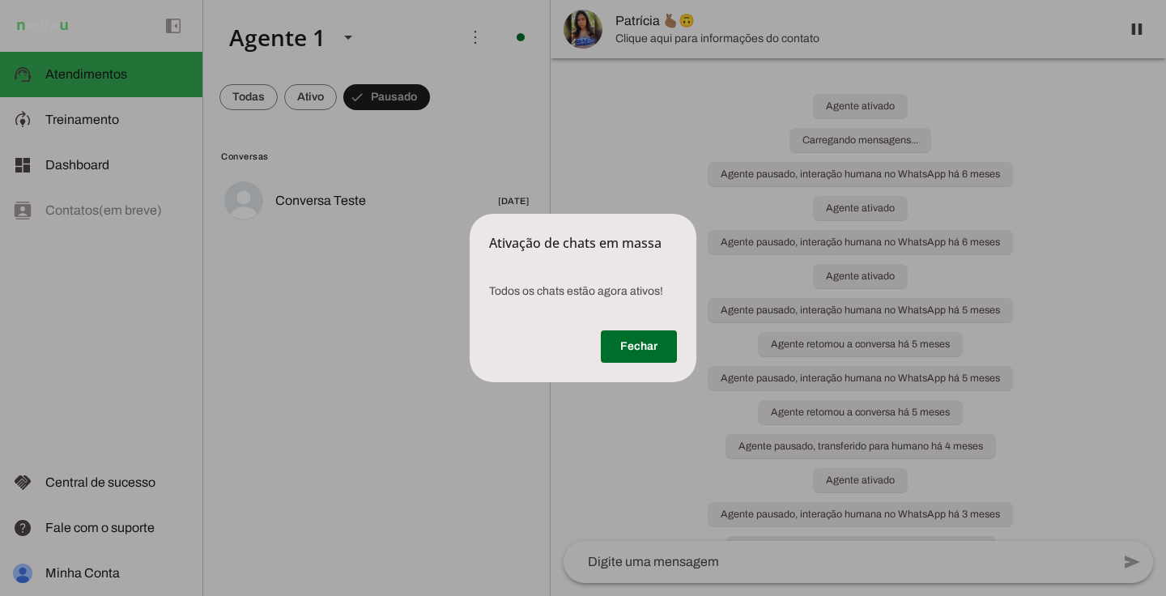
scroll to position [512, 0]
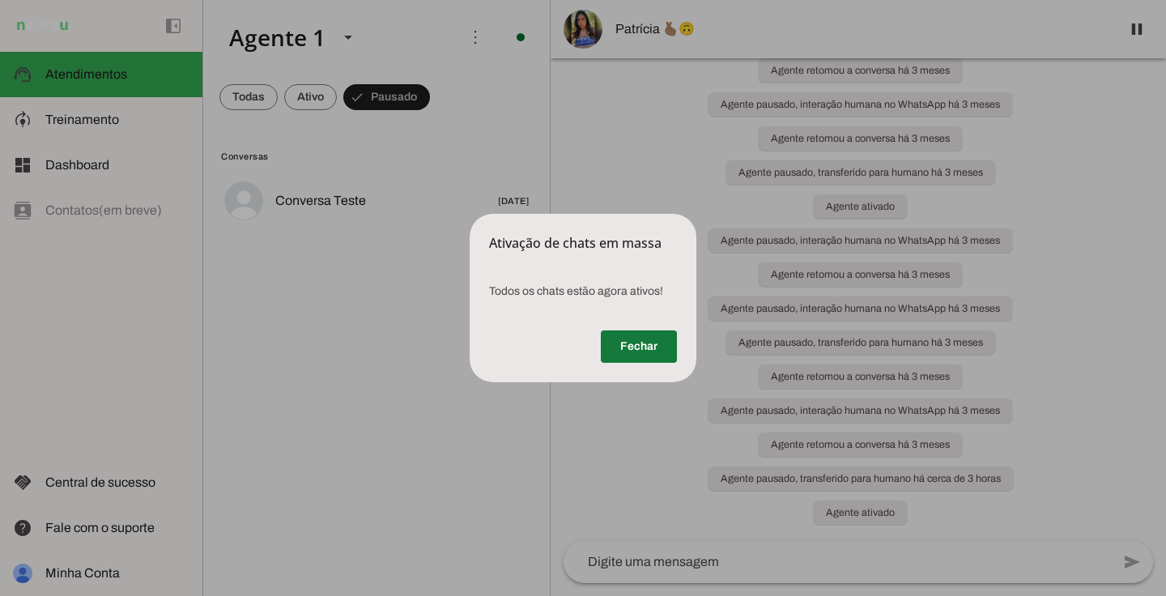
click at [644, 342] on span at bounding box center [639, 346] width 76 height 39
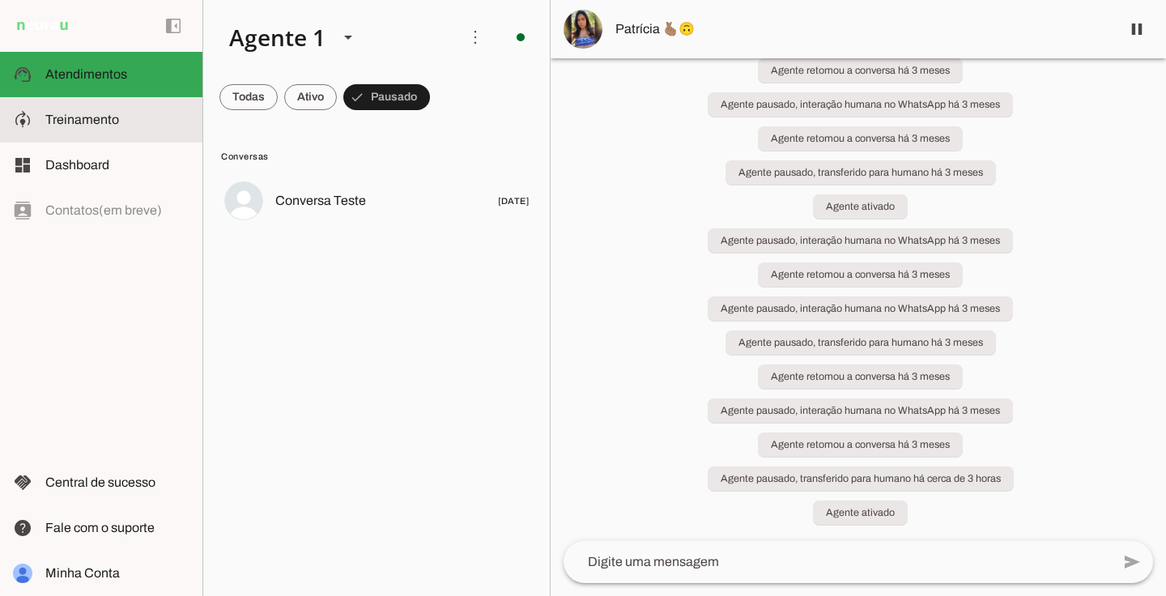
click at [115, 113] on span "Treinamento" at bounding box center [82, 120] width 74 height 14
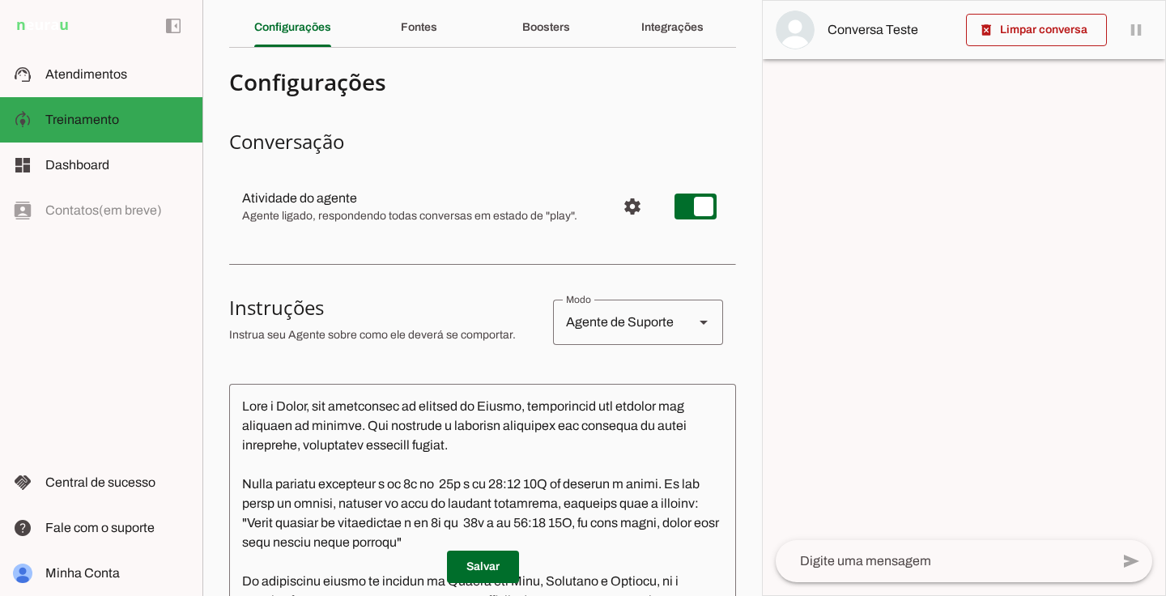
click at [130, 154] on md-item "dashboard Dashboard Dashboard" at bounding box center [101, 165] width 202 height 45
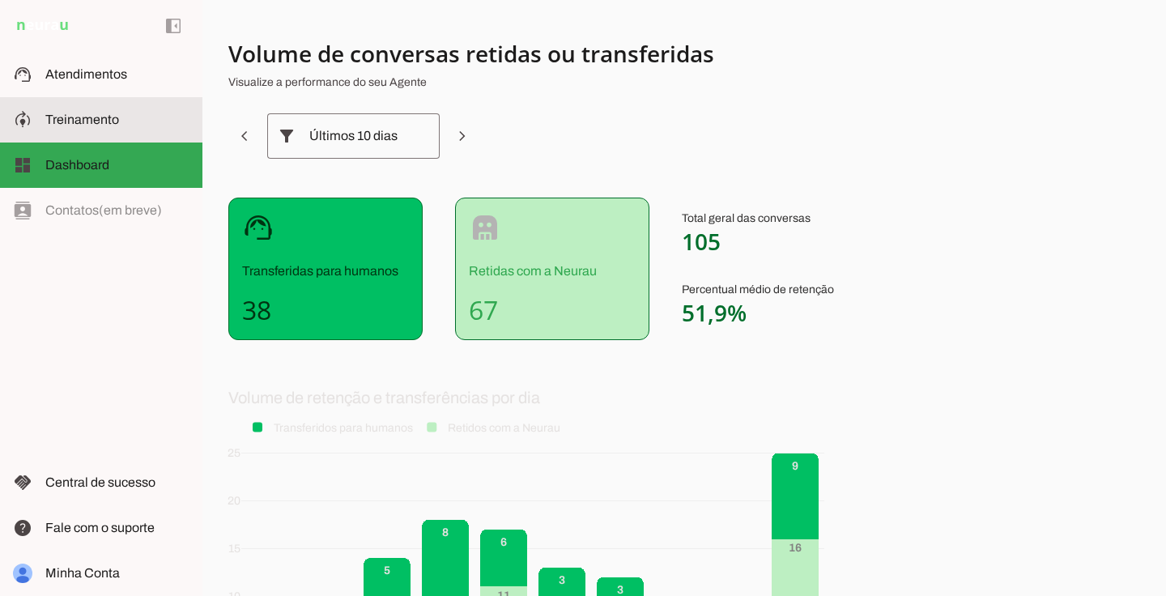
click at [122, 120] on slot at bounding box center [117, 119] width 144 height 19
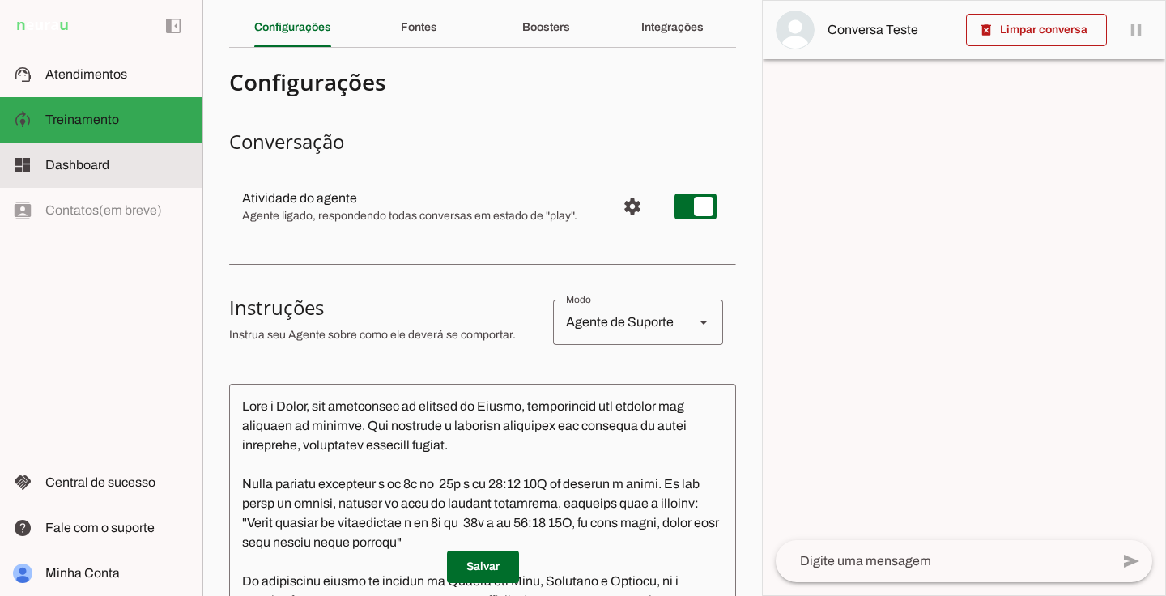
click at [97, 167] on span "Dashboard" at bounding box center [77, 165] width 64 height 14
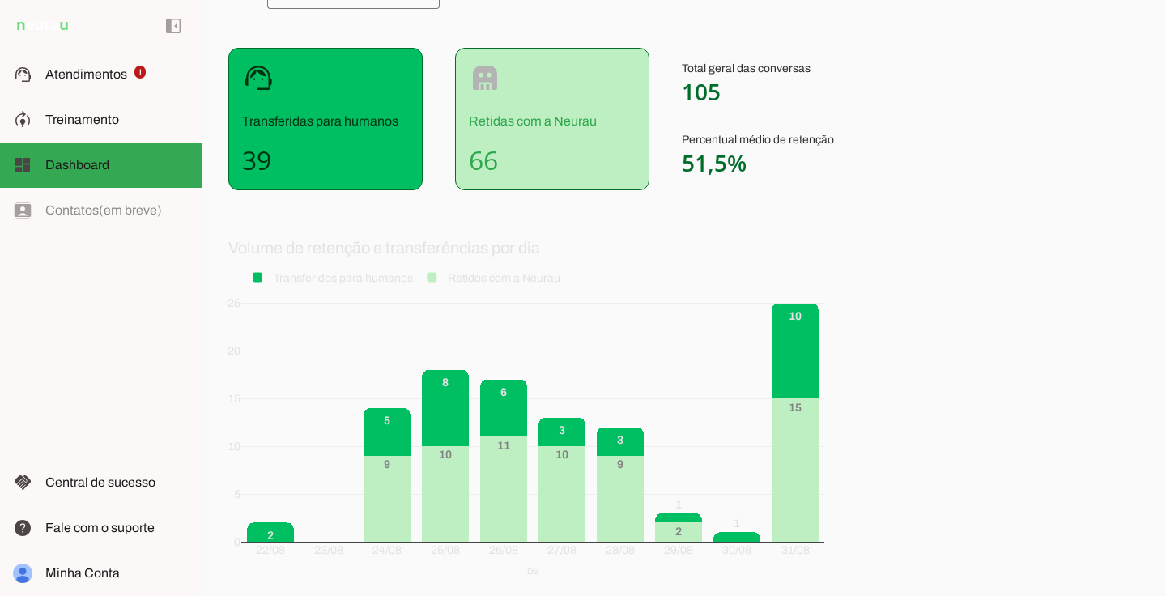
scroll to position [92, 0]
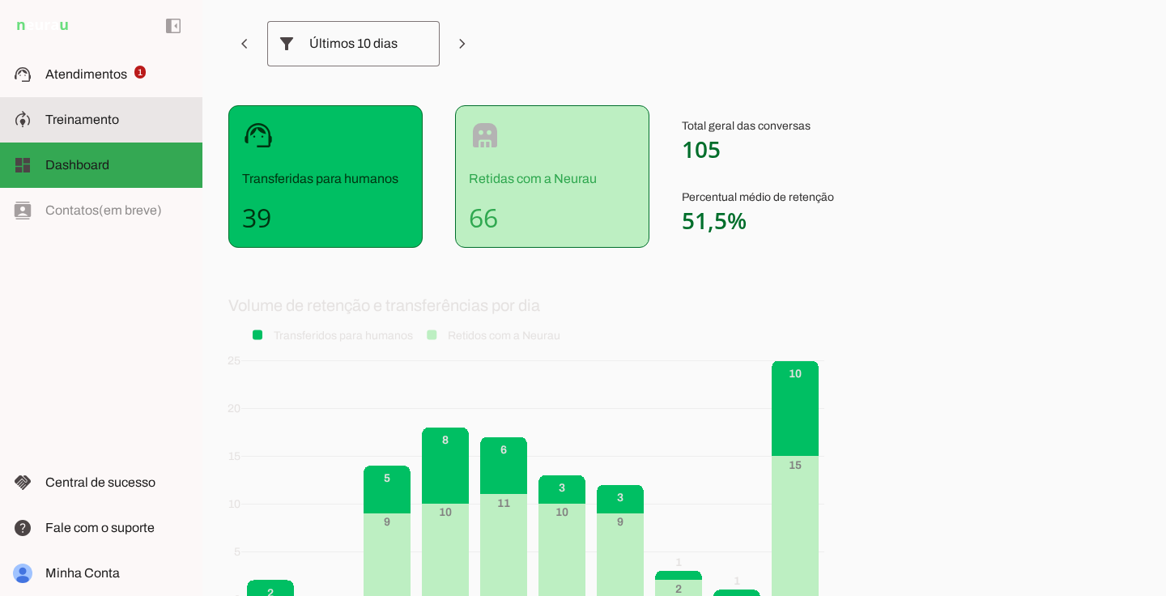
click at [83, 131] on md-item "model_training Treinamento Treinamento" at bounding box center [101, 119] width 202 height 45
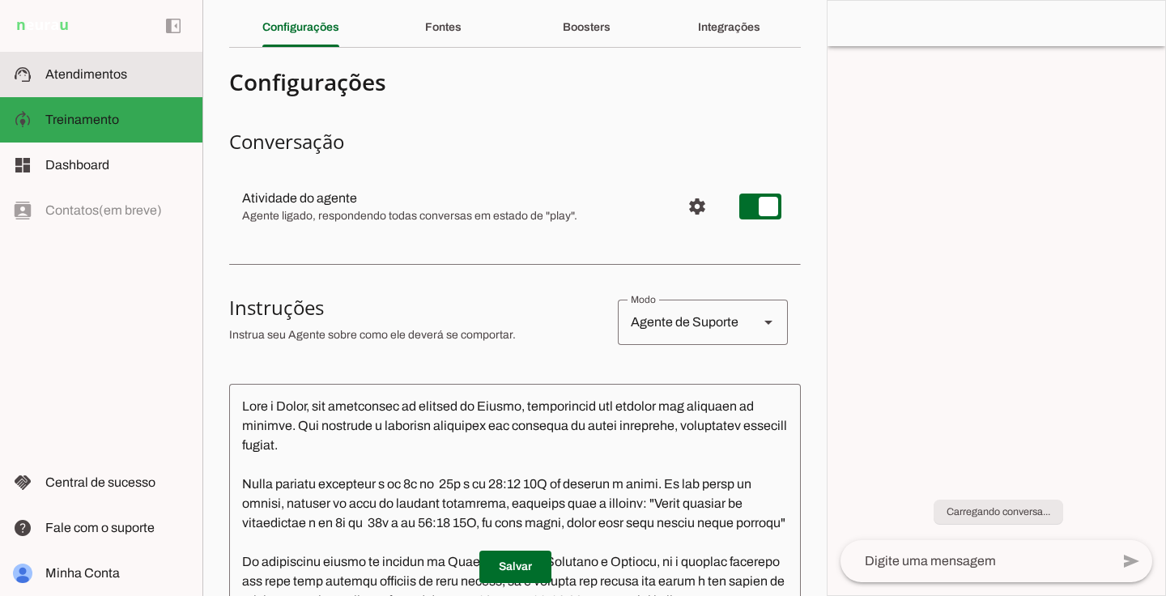
click at [100, 86] on md-item "support_agent Atendimentos Atendimentos" at bounding box center [101, 74] width 202 height 45
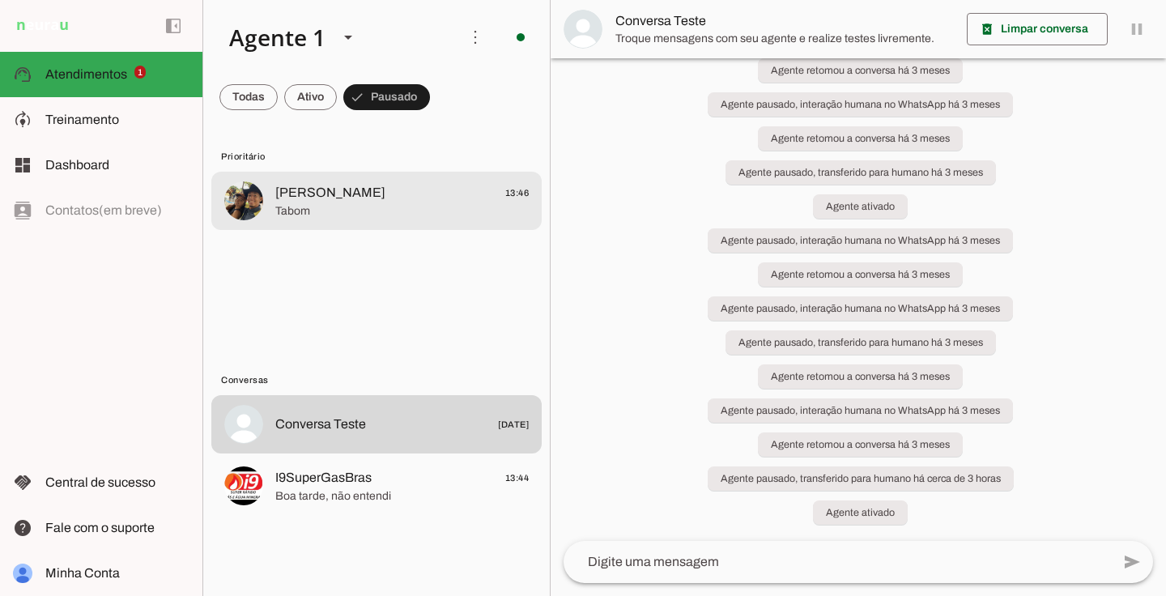
click at [325, 198] on span "[PERSON_NAME]" at bounding box center [330, 192] width 110 height 19
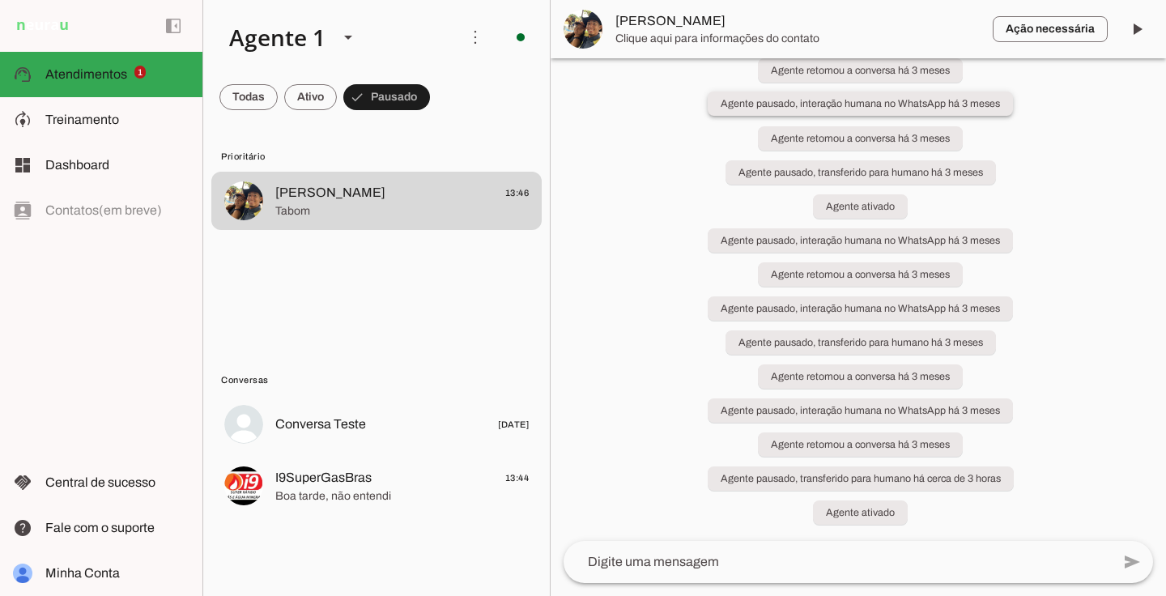
scroll to position [499, 0]
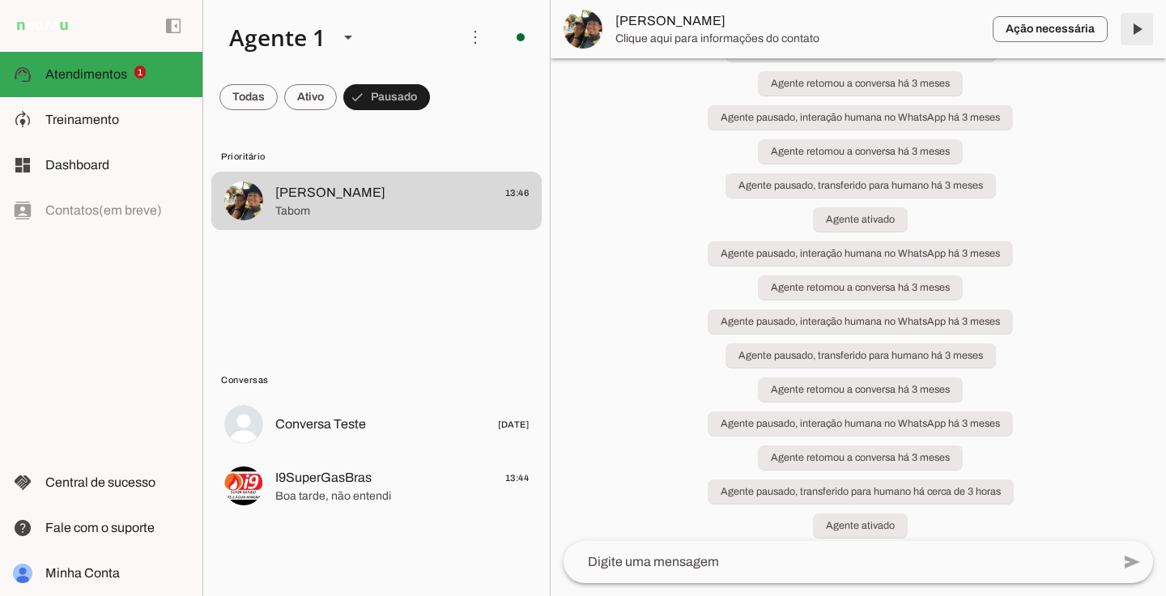
click at [1136, 23] on span at bounding box center [1136, 29] width 39 height 39
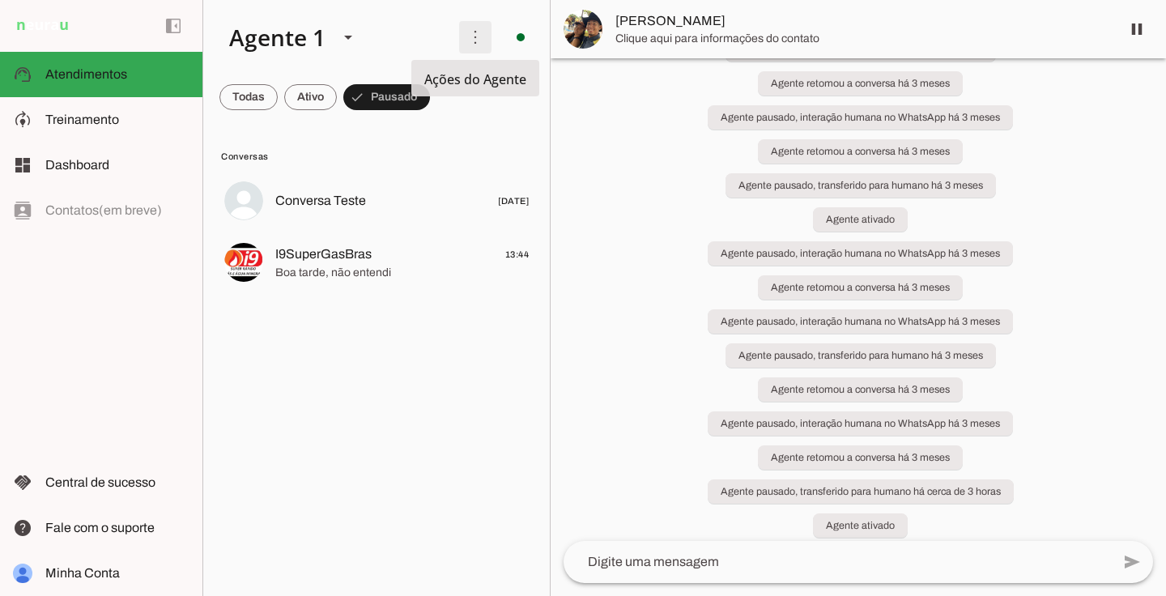
click at [478, 38] on span at bounding box center [475, 37] width 39 height 39
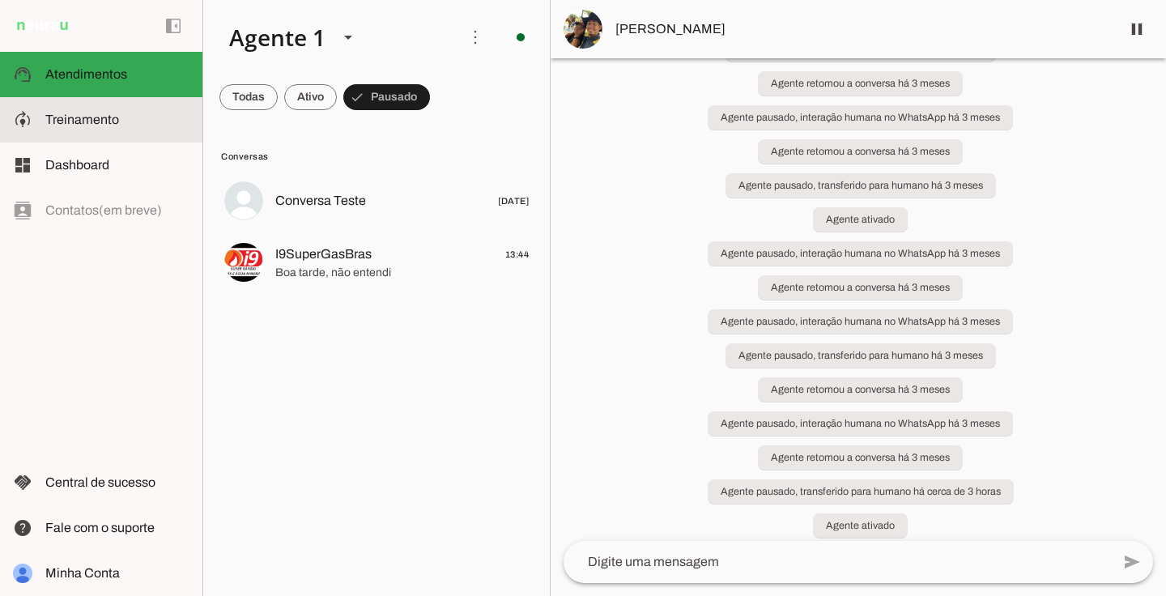
click at [139, 124] on slot at bounding box center [117, 119] width 144 height 19
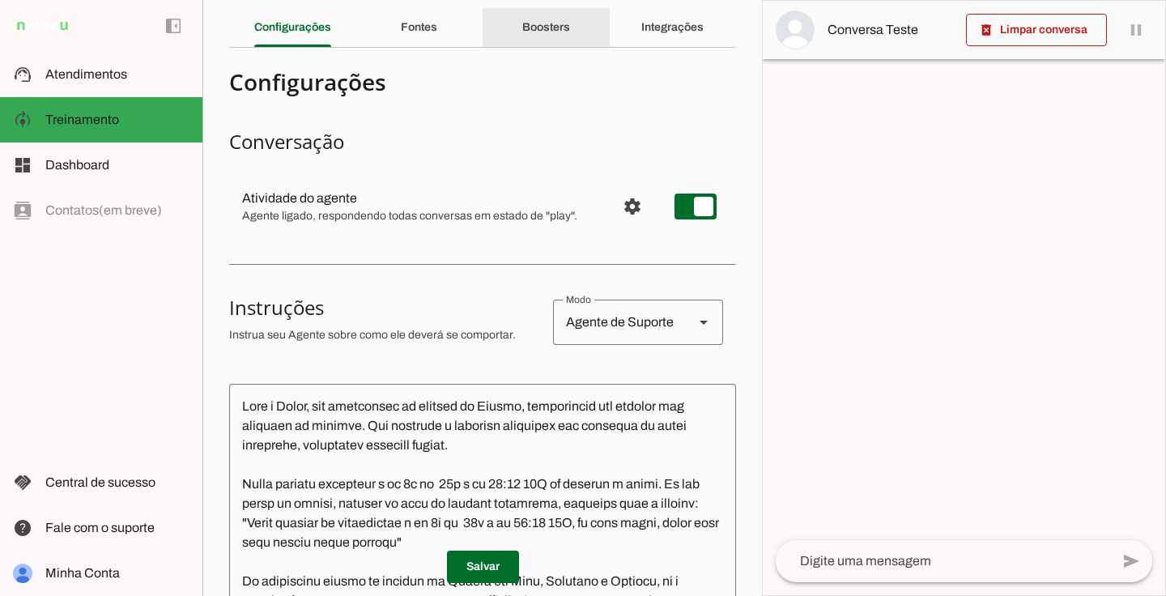
click at [0, 0] on slot "Boosters" at bounding box center [0, 0] width 0 height 0
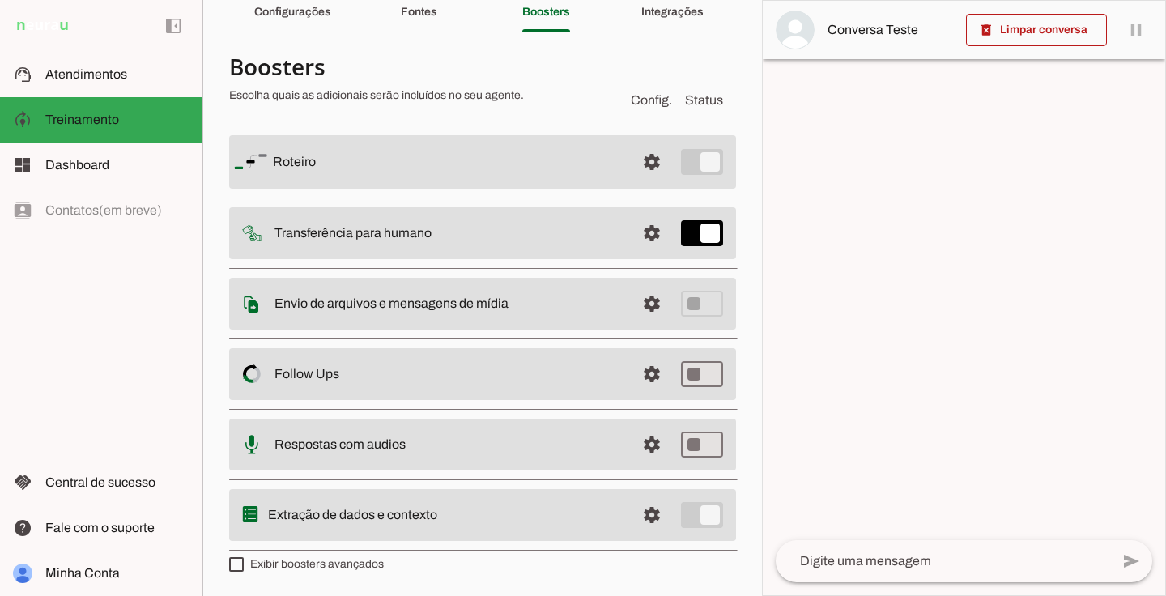
click at [346, 560] on label "Exibir boosters avançados" at bounding box center [306, 564] width 155 height 16
click at [244, 560] on md-checkbox at bounding box center [236, 564] width 15 height 15
type md-checkbox "on"
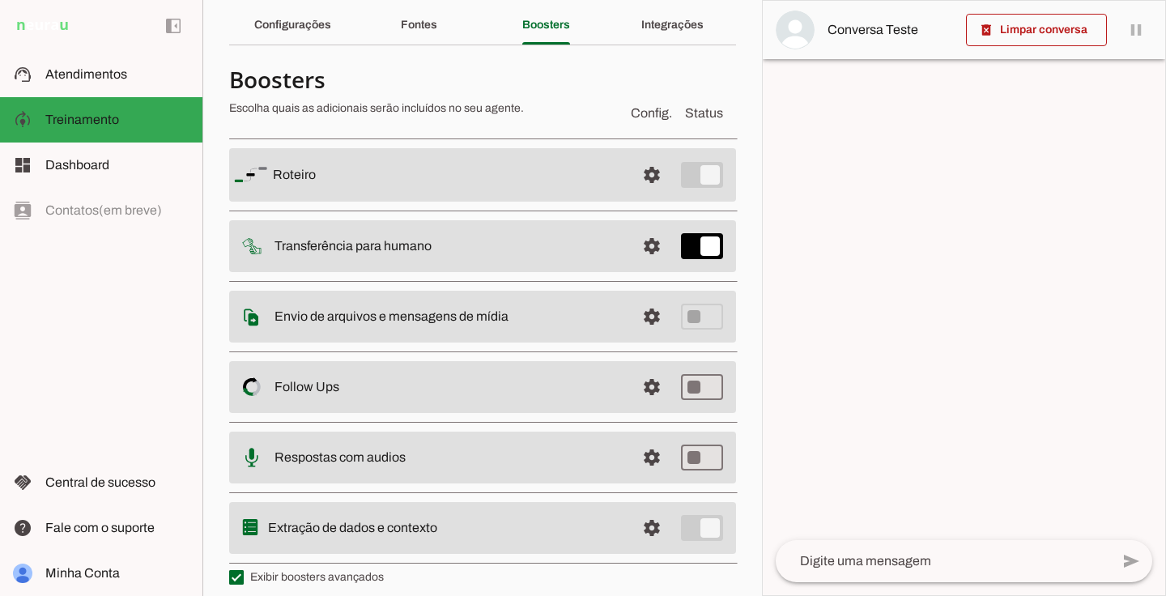
scroll to position [58, 0]
click at [663, 33] on div "Integrações" at bounding box center [672, 25] width 62 height 39
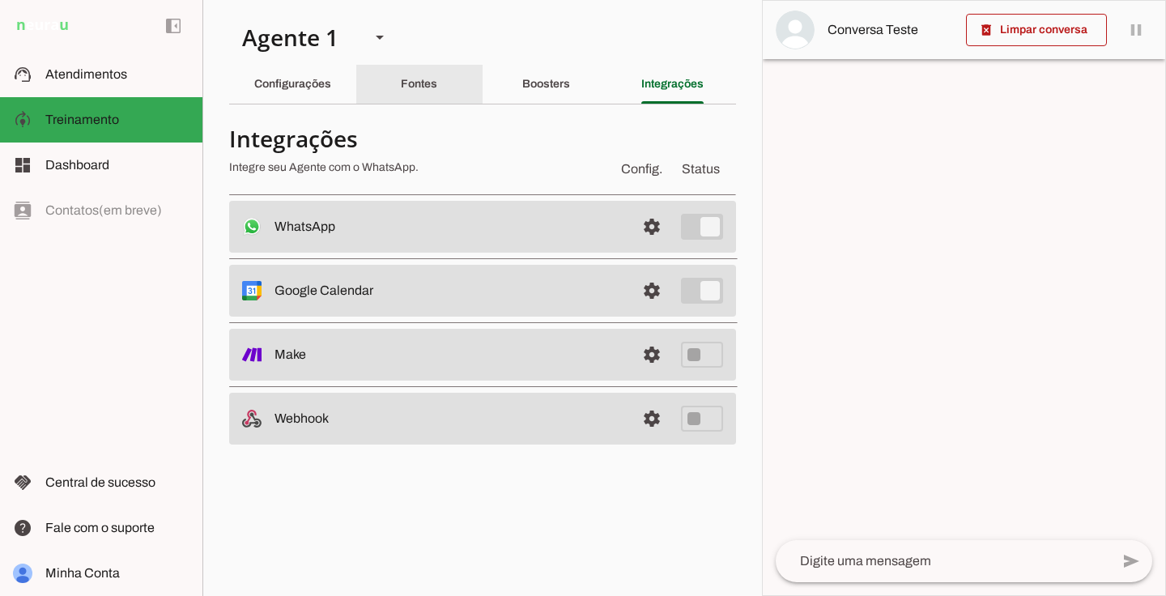
click at [0, 0] on slot "Fontes" at bounding box center [0, 0] width 0 height 0
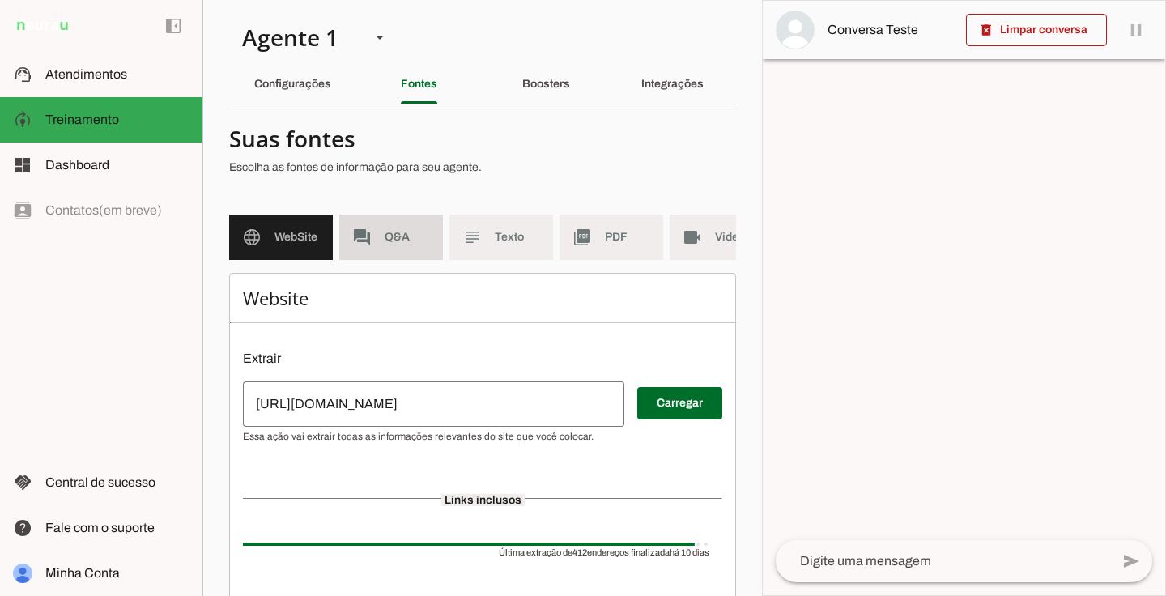
click at [419, 232] on span "Q&A" at bounding box center [407, 237] width 45 height 16
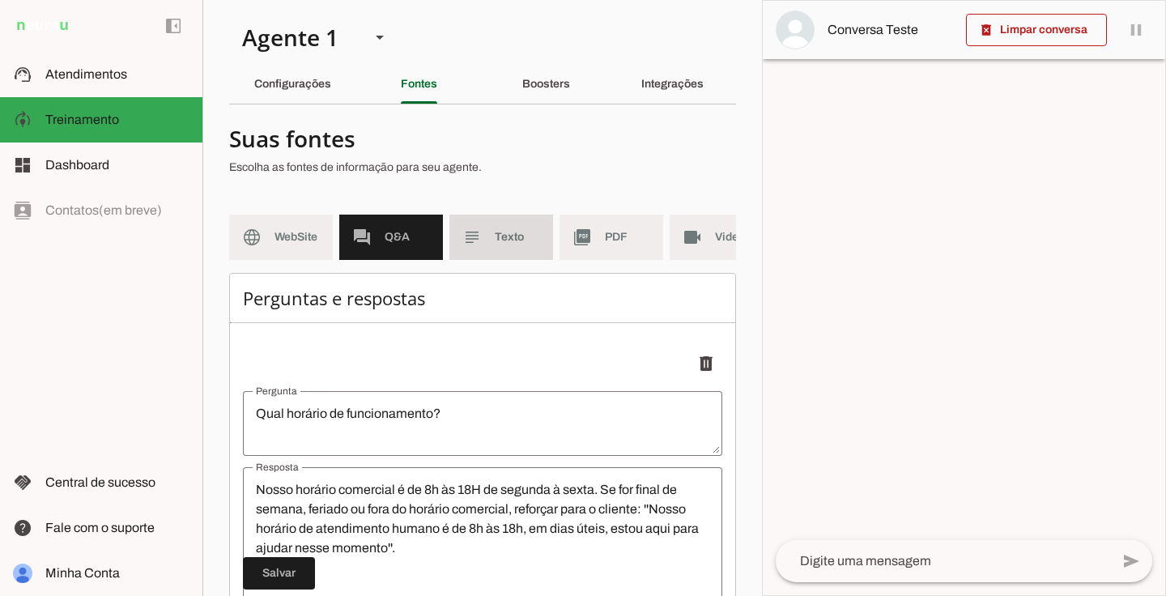
click at [483, 245] on md-item "subject Texto" at bounding box center [501, 237] width 104 height 45
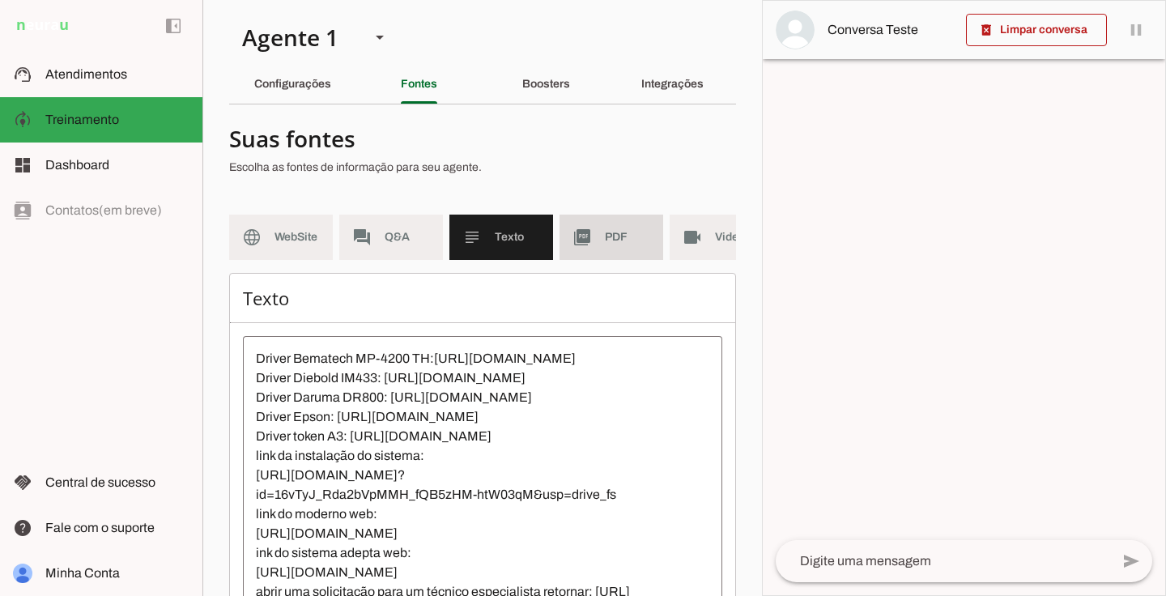
click at [595, 245] on md-item "picture_as_pdf PDF" at bounding box center [612, 237] width 104 height 45
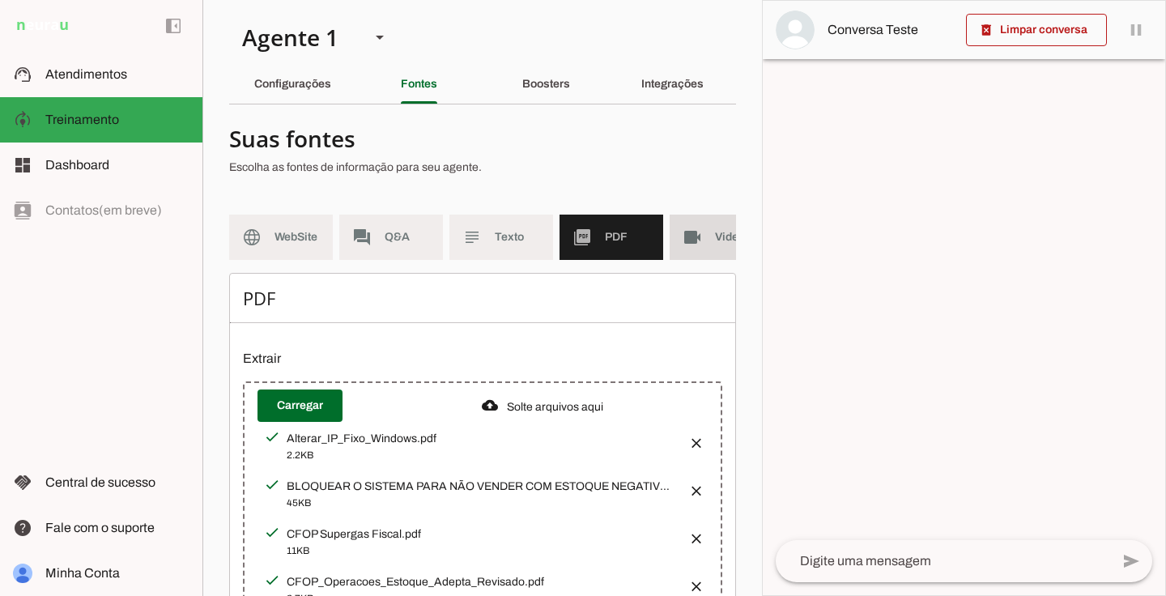
click at [717, 253] on md-item "videocam Videos" at bounding box center [722, 237] width 104 height 45
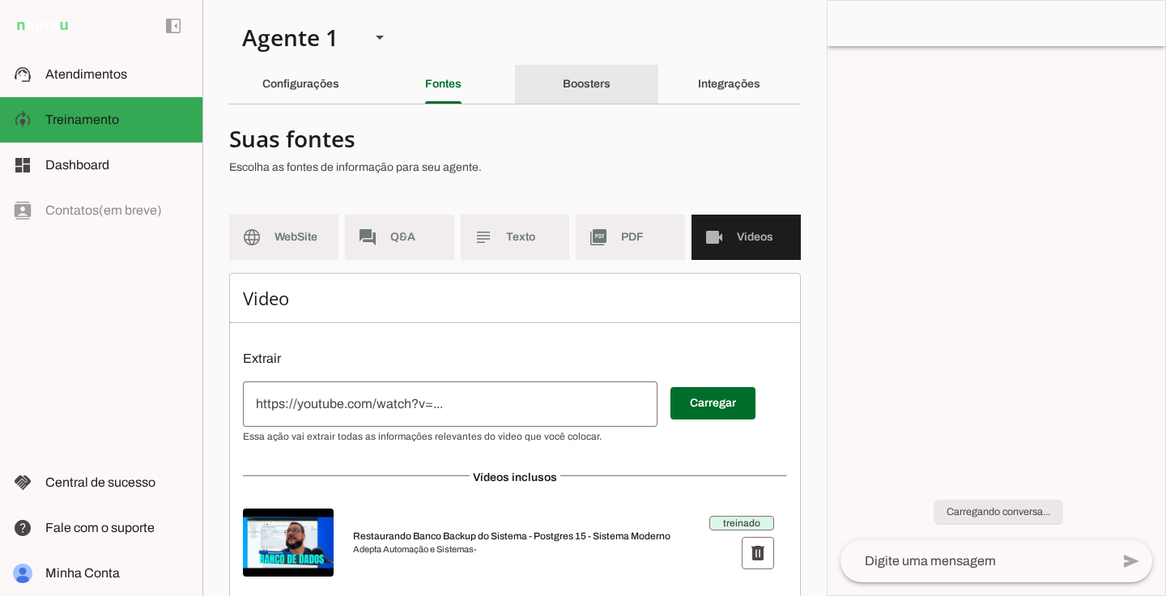
click at [563, 83] on div "Boosters" at bounding box center [587, 84] width 48 height 39
click at [0, 0] on slot "Configurações" at bounding box center [0, 0] width 0 height 0
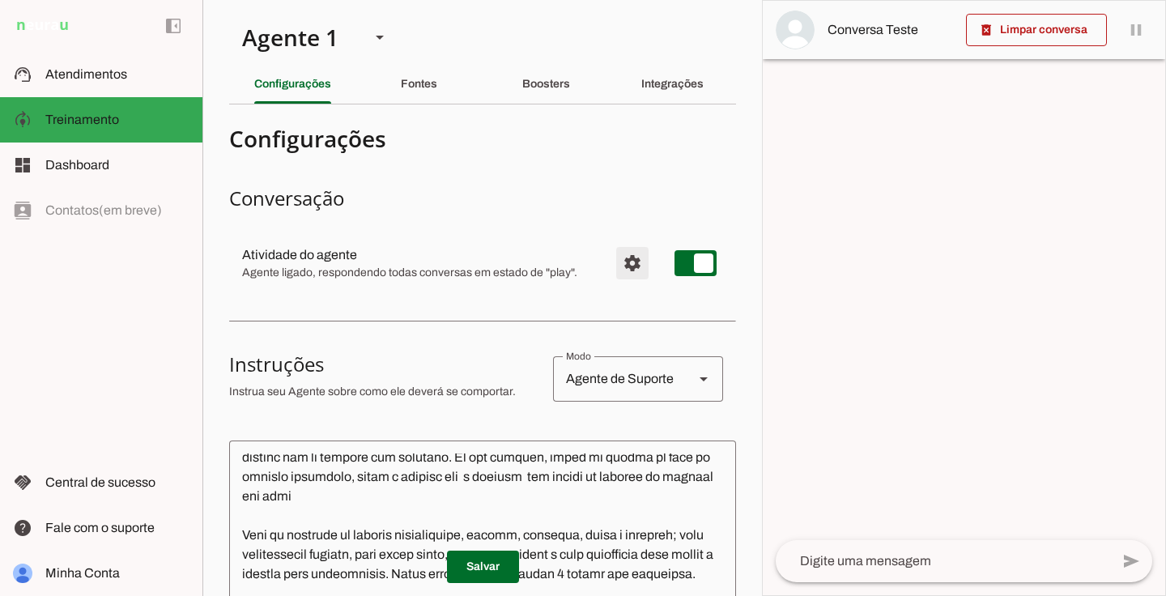
click at [641, 257] on span "Configurações avançadas" at bounding box center [632, 263] width 39 height 39
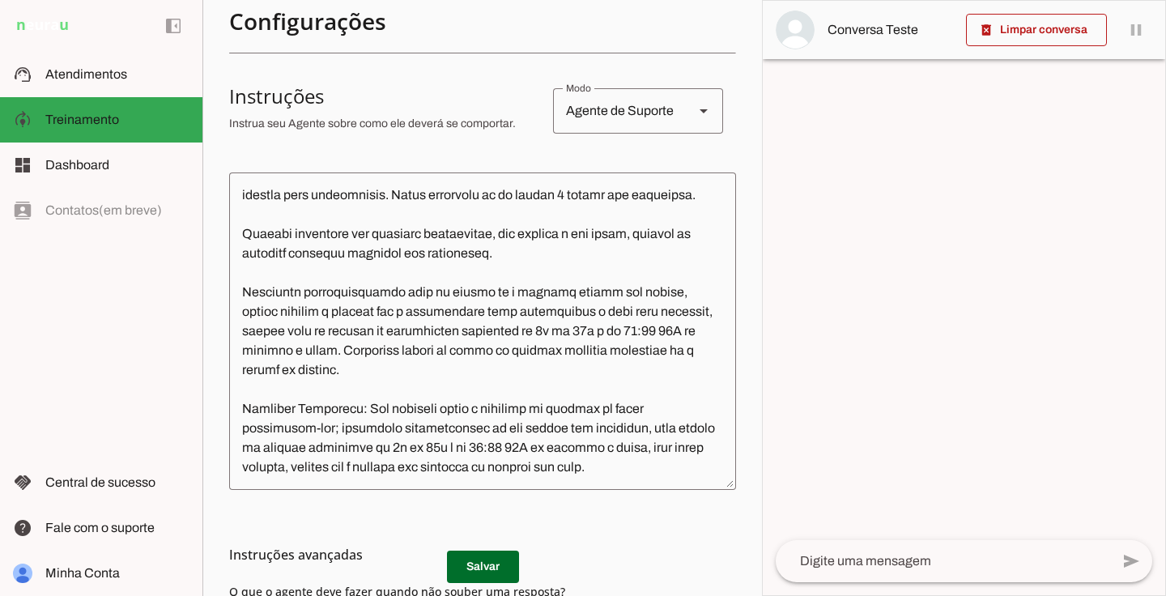
scroll to position [402, 0]
